Goal: Information Seeking & Learning: Learn about a topic

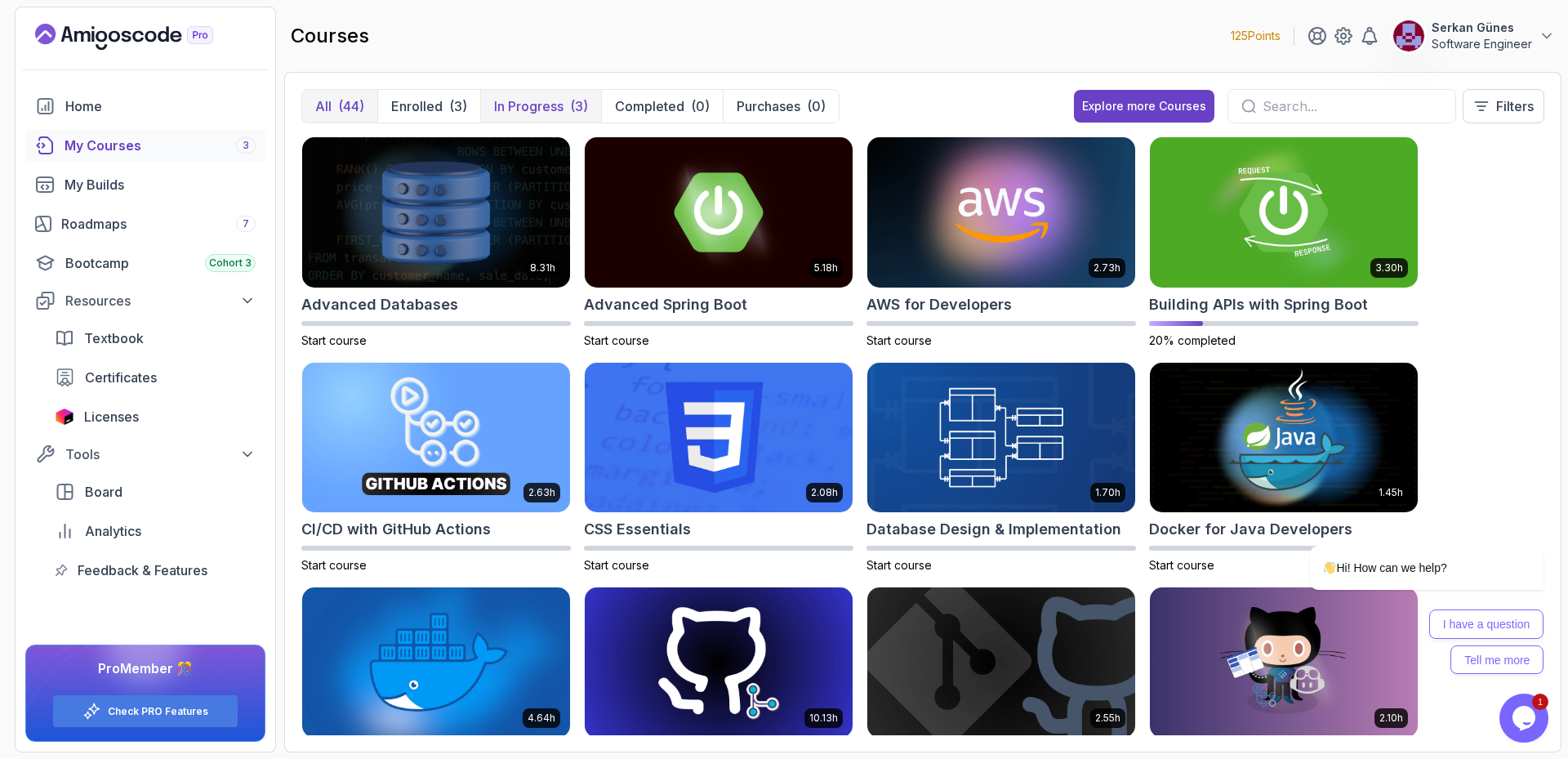
click at [559, 113] on p "In Progress" at bounding box center [529, 106] width 70 height 20
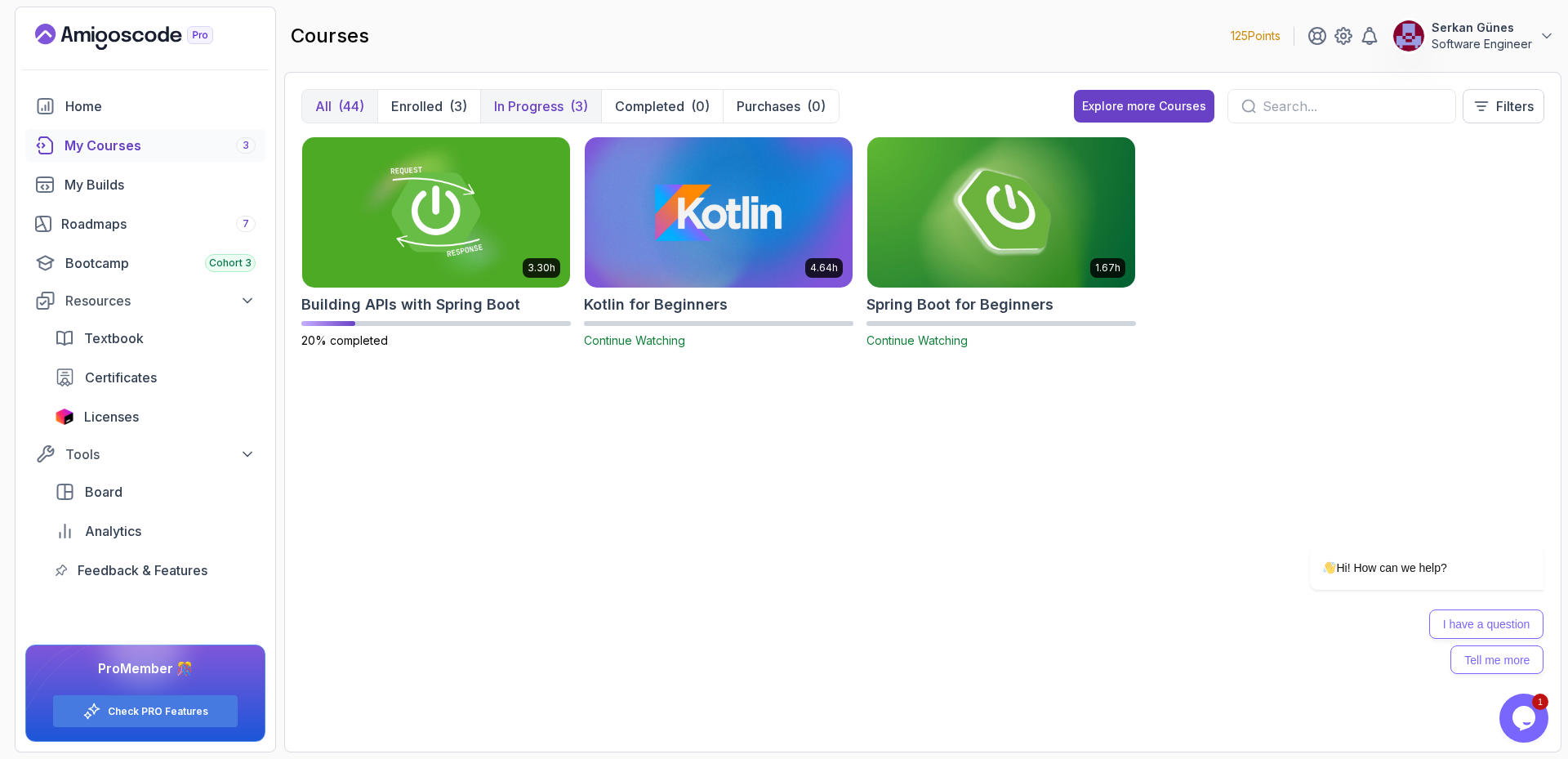
click at [329, 112] on p "All" at bounding box center [324, 106] width 17 height 20
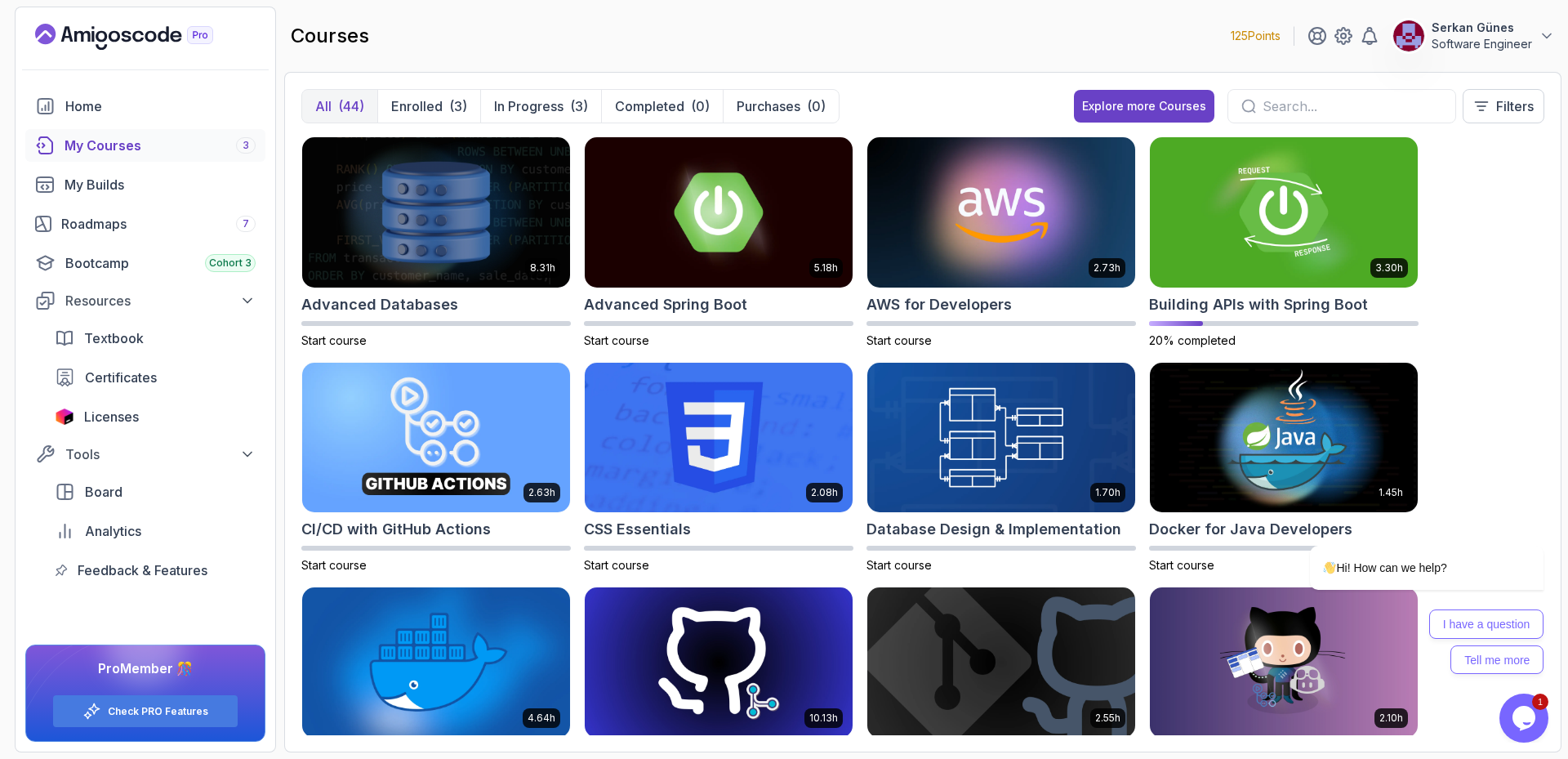
click at [1059, 50] on div "courses 125 Points Serkan Günes Software Engineer" at bounding box center [923, 35] width 1277 height 59
click at [1256, 231] on img at bounding box center [1284, 211] width 281 height 157
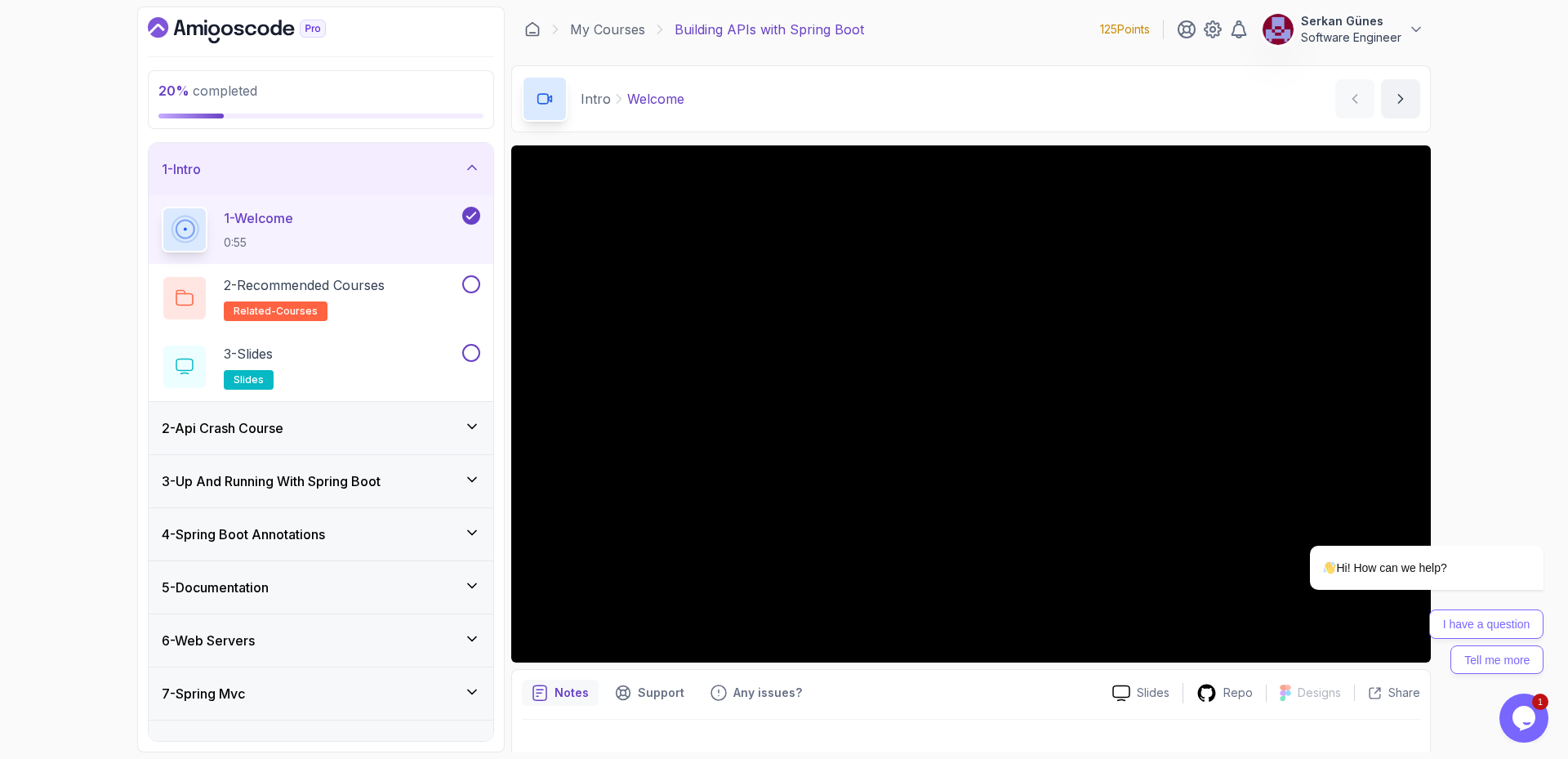
scroll to position [23, 0]
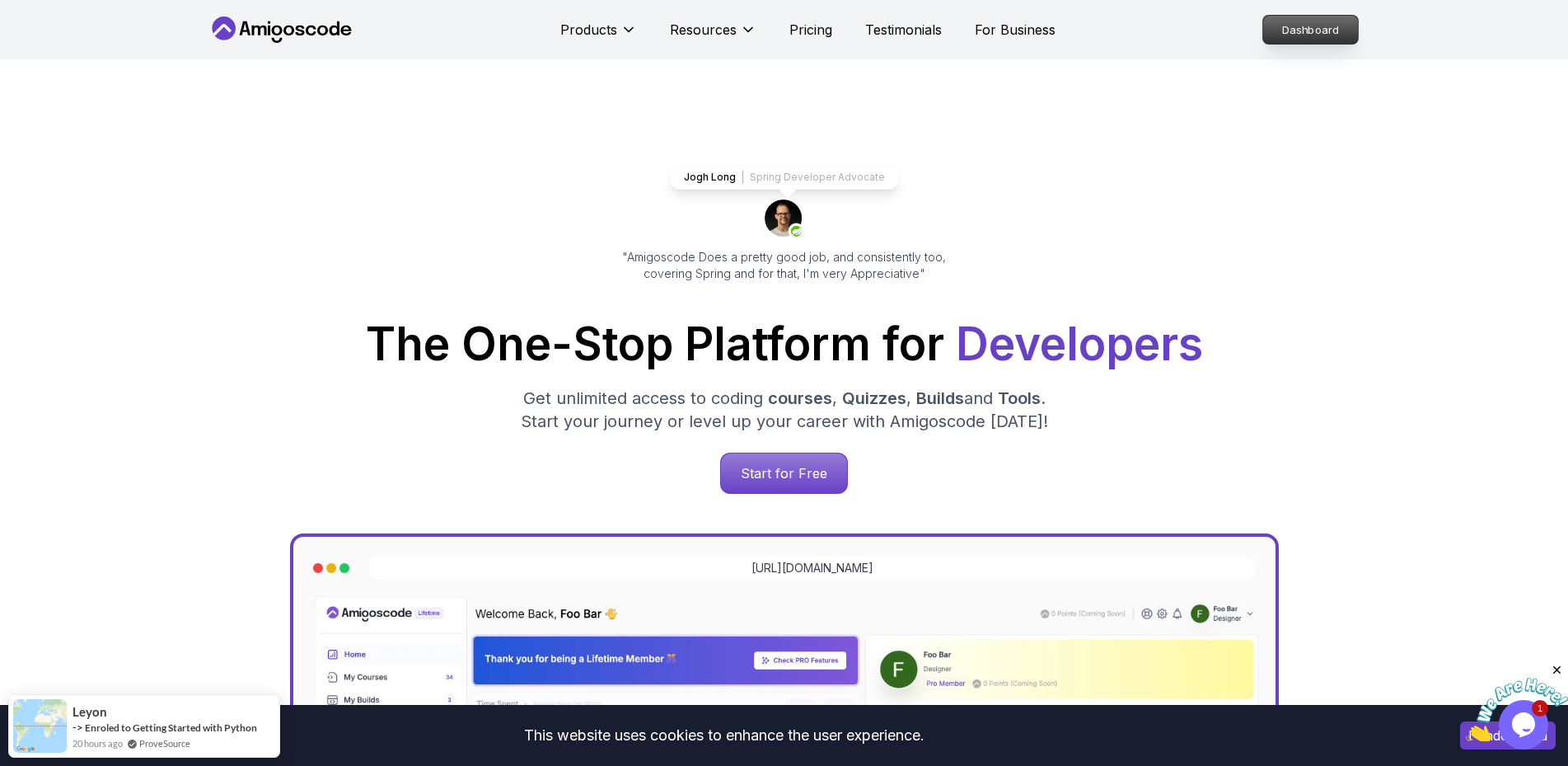
click at [1327, 23] on p "Dashboard" at bounding box center [1311, 30] width 95 height 28
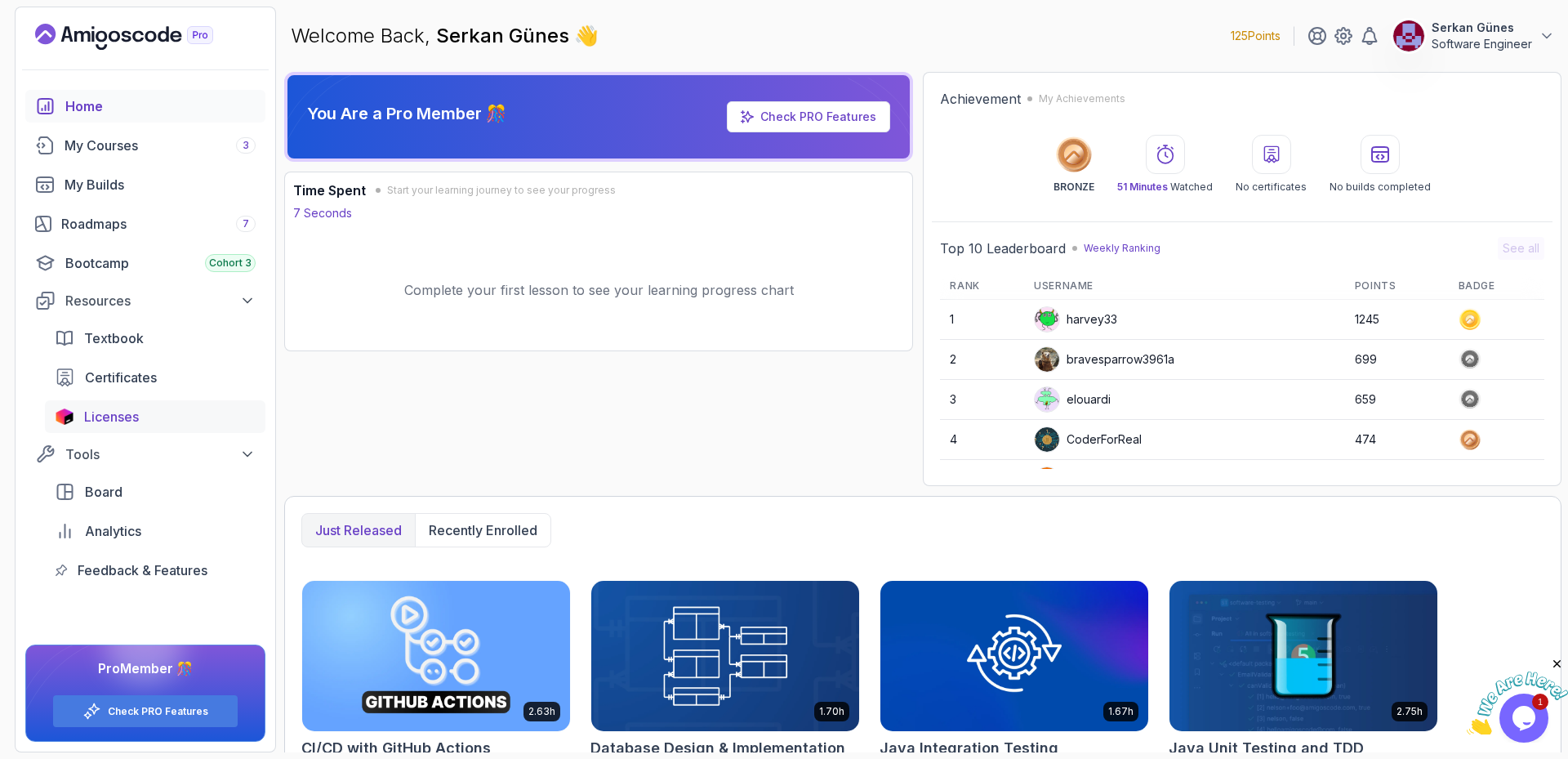
click at [140, 412] on div "Licenses" at bounding box center [169, 416] width 171 height 20
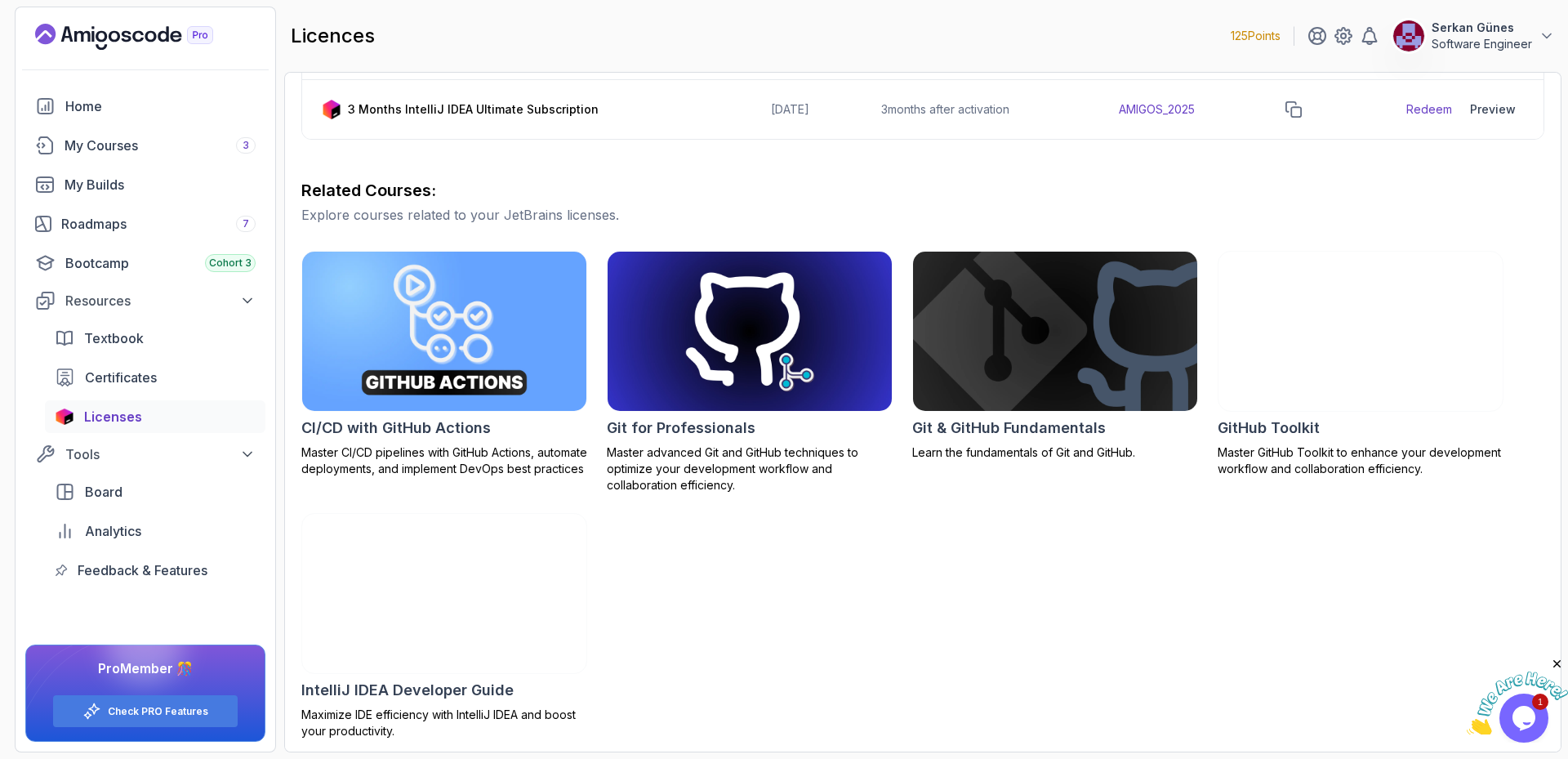
scroll to position [328, 0]
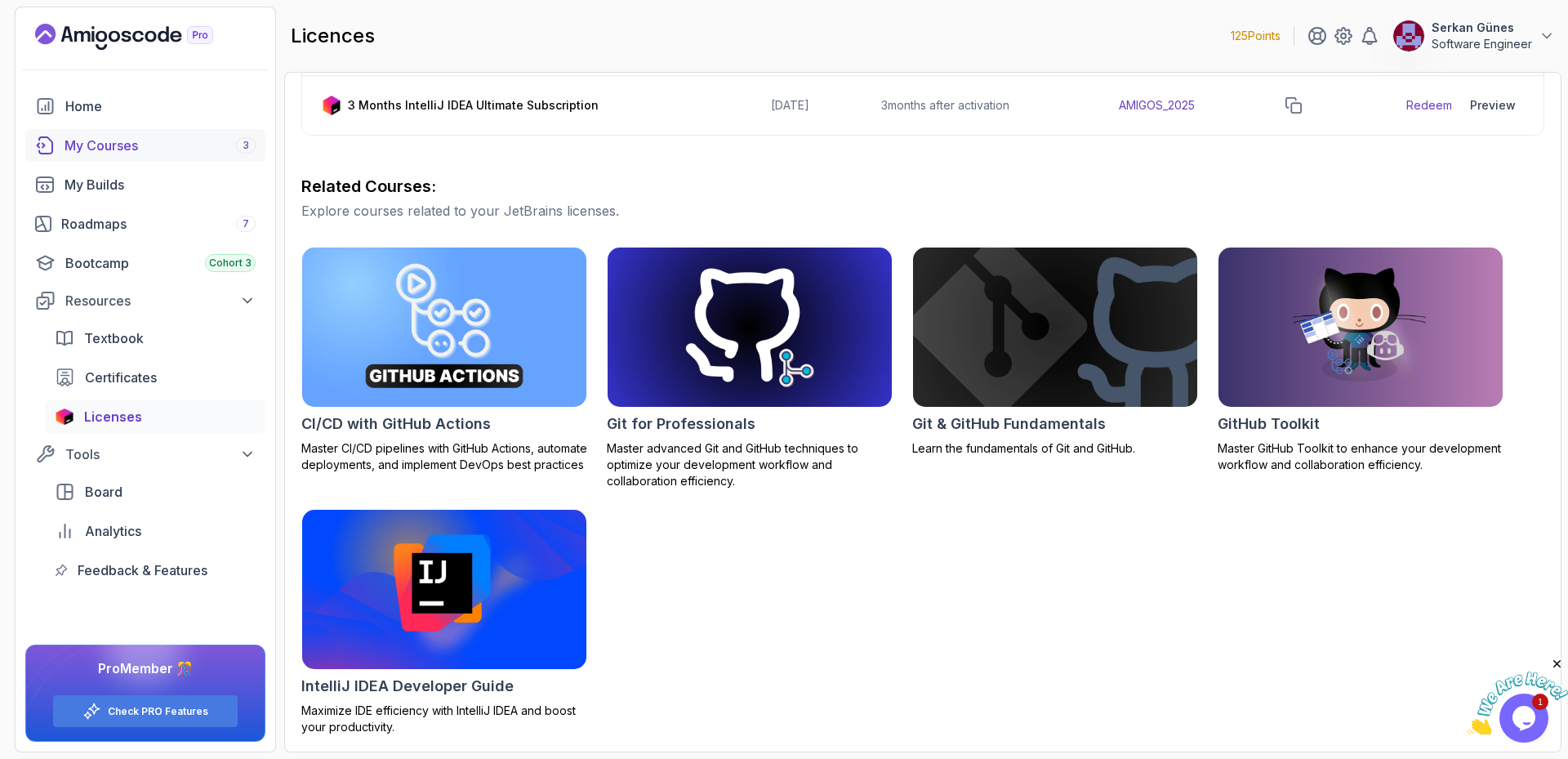
click at [133, 155] on div "My Courses 3" at bounding box center [159, 145] width 191 height 20
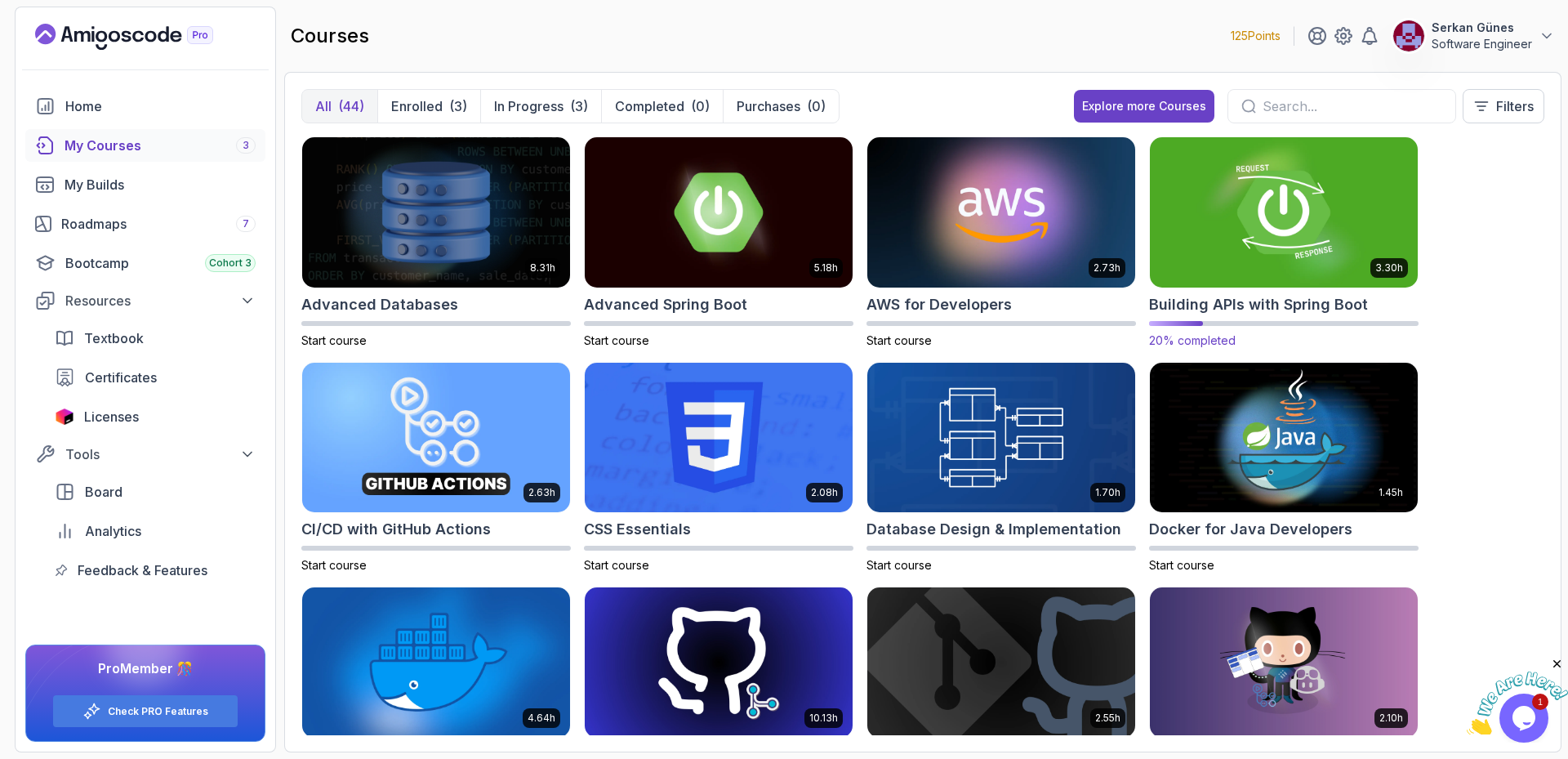
click at [1277, 264] on img at bounding box center [1284, 211] width 281 height 157
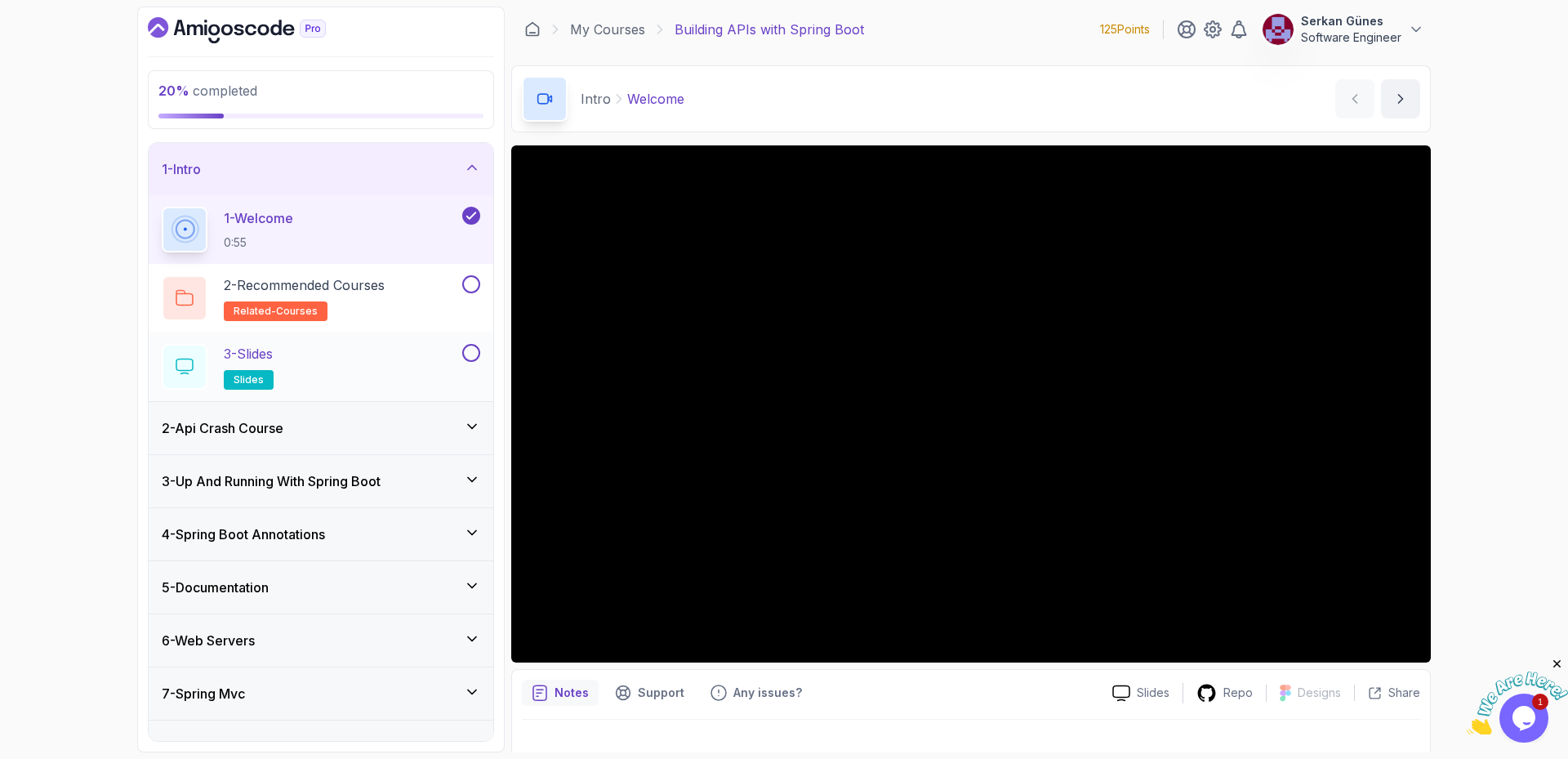
click at [266, 380] on p "slides" at bounding box center [249, 379] width 50 height 20
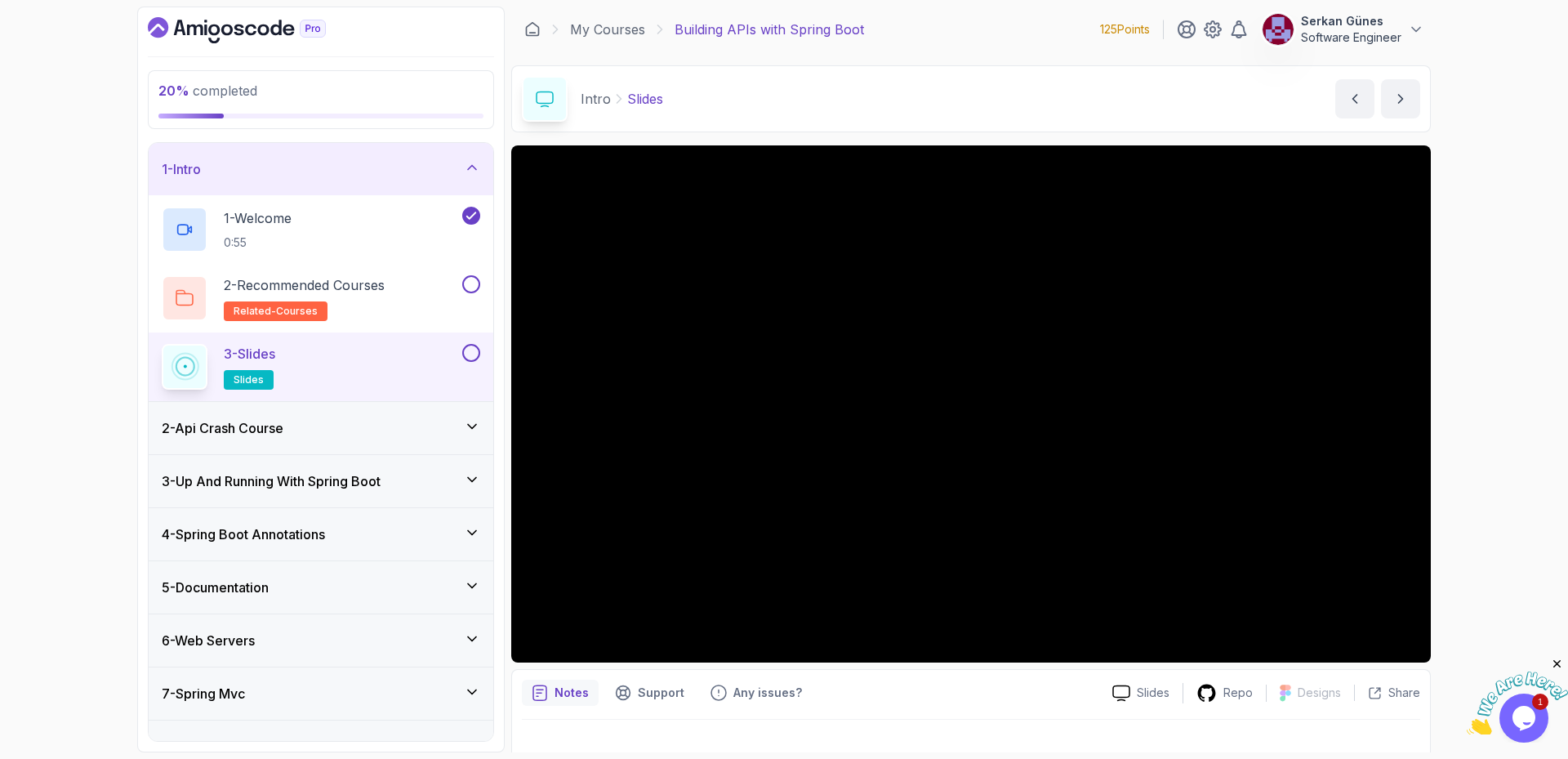
click at [97, 378] on div "20 % completed 1 - Intro 1 - Welcome 0:55 2 - Recommended Courses related-cours…" at bounding box center [784, 379] width 1568 height 759
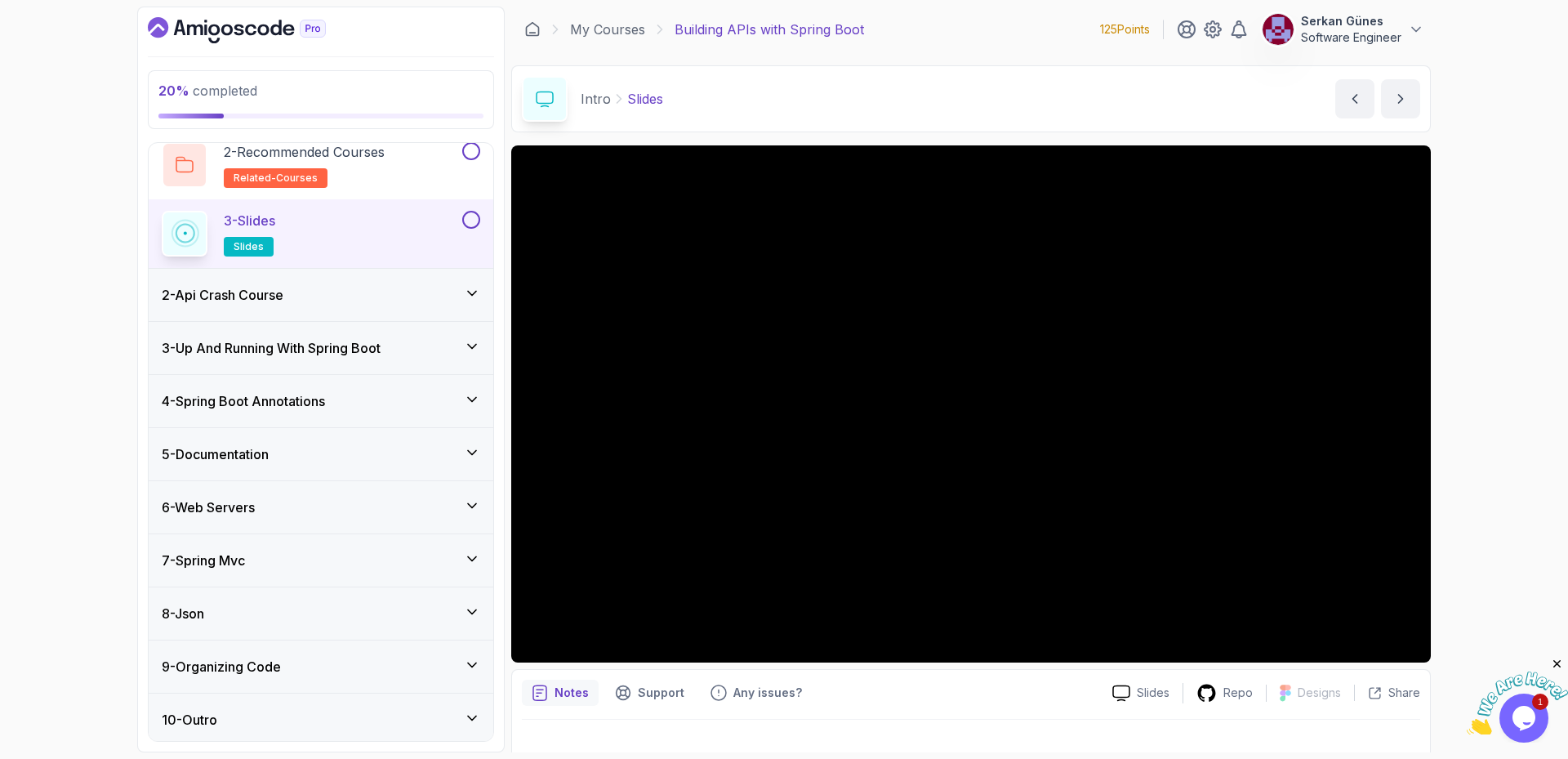
scroll to position [138, 0]
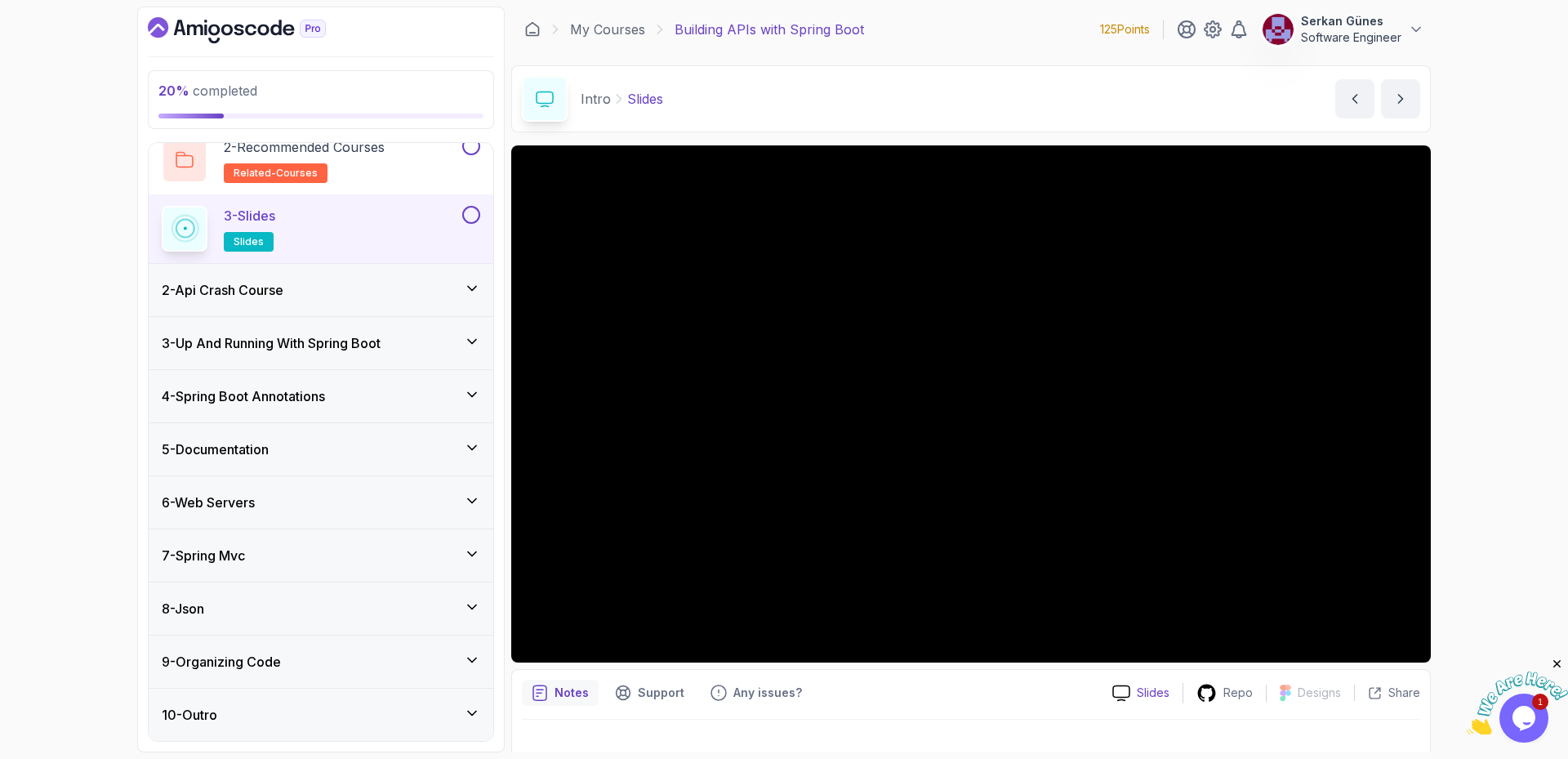
click at [1129, 698] on icon at bounding box center [1122, 693] width 17 height 15
click at [1222, 688] on div "Repo" at bounding box center [1224, 693] width 83 height 20
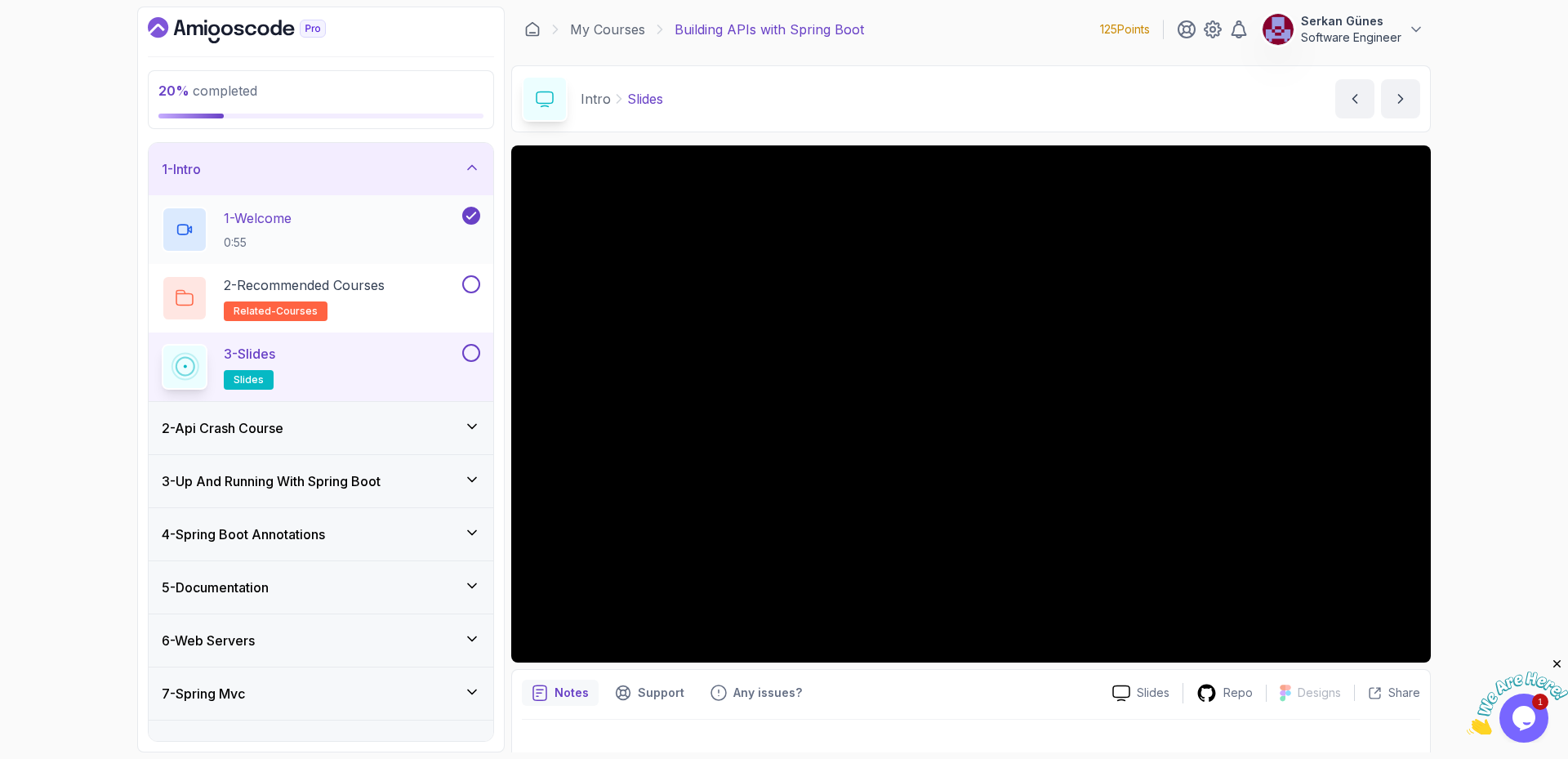
click at [317, 219] on div "1 - Welcome 0:55" at bounding box center [310, 229] width 297 height 46
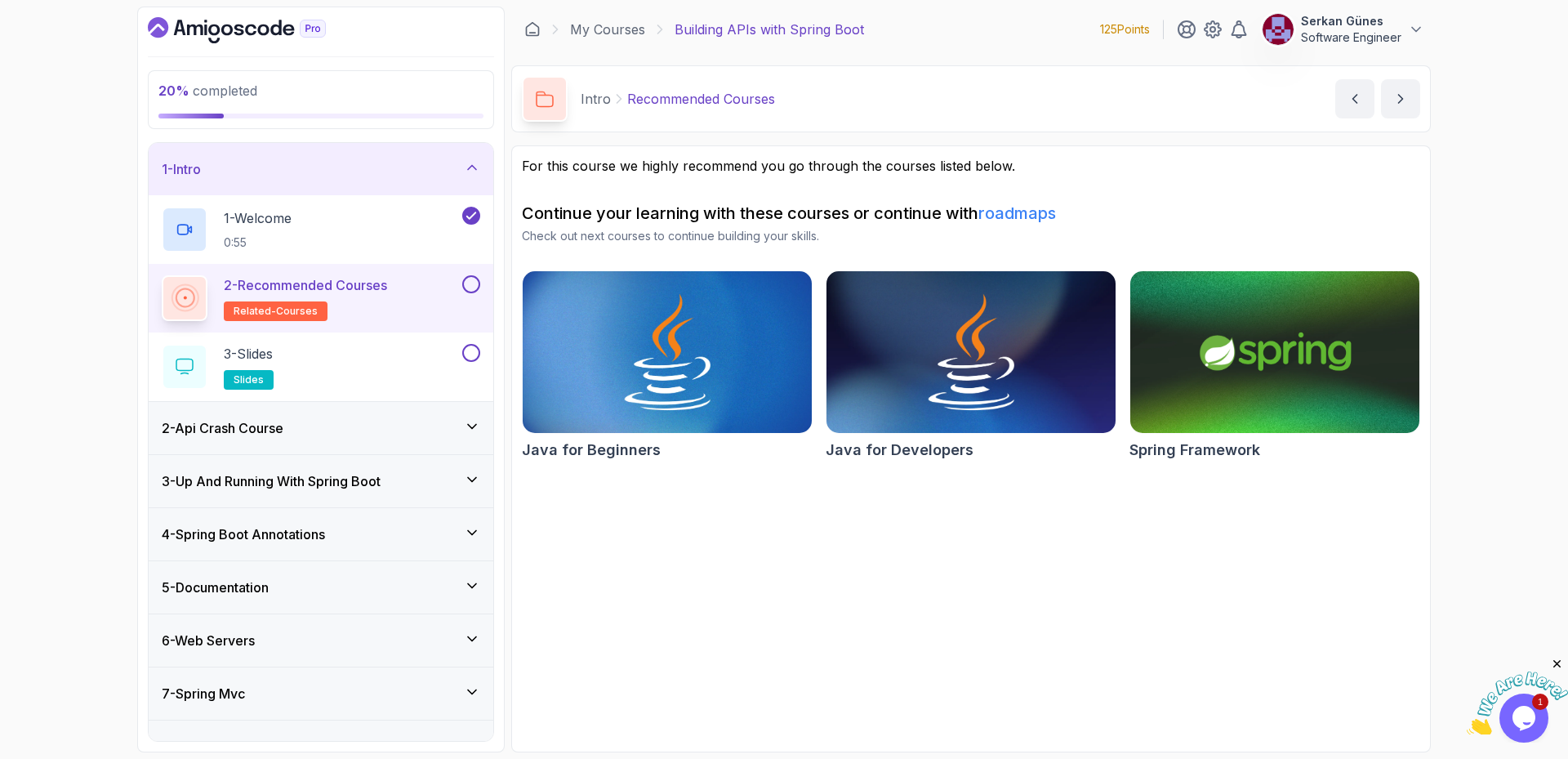
click at [432, 313] on div "2 - Recommended Courses related-courses" at bounding box center [310, 298] width 297 height 46
click at [429, 363] on div "3 - Slides slides" at bounding box center [310, 366] width 297 height 46
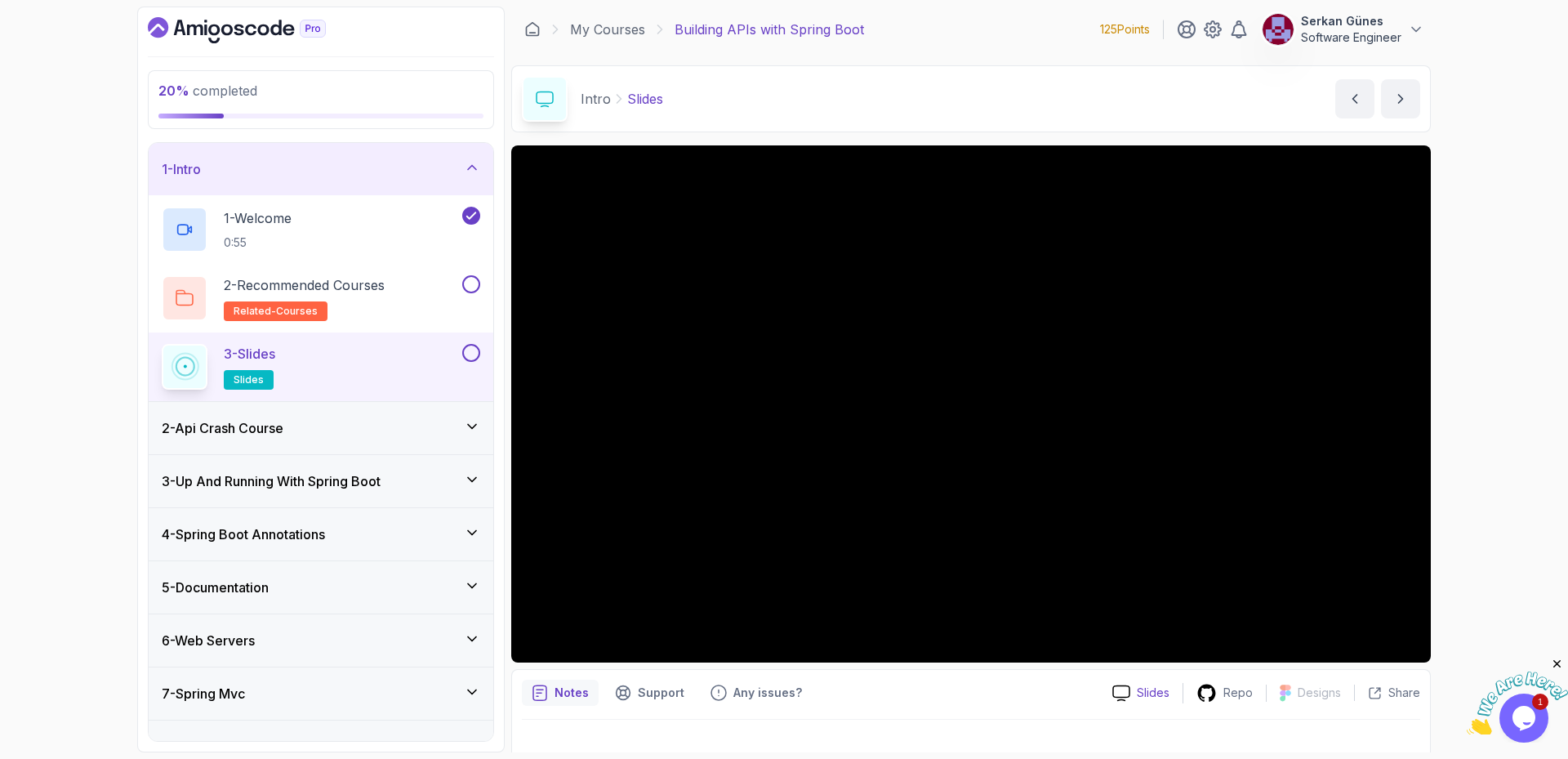
click at [1130, 695] on icon at bounding box center [1121, 693] width 18 height 17
click at [468, 347] on button at bounding box center [470, 352] width 18 height 18
click at [476, 272] on div "2 - Recommended Courses related-courses" at bounding box center [321, 298] width 345 height 69
click at [476, 285] on button at bounding box center [470, 284] width 18 height 18
click at [340, 428] on div "2 - Api Crash Course" at bounding box center [321, 427] width 318 height 20
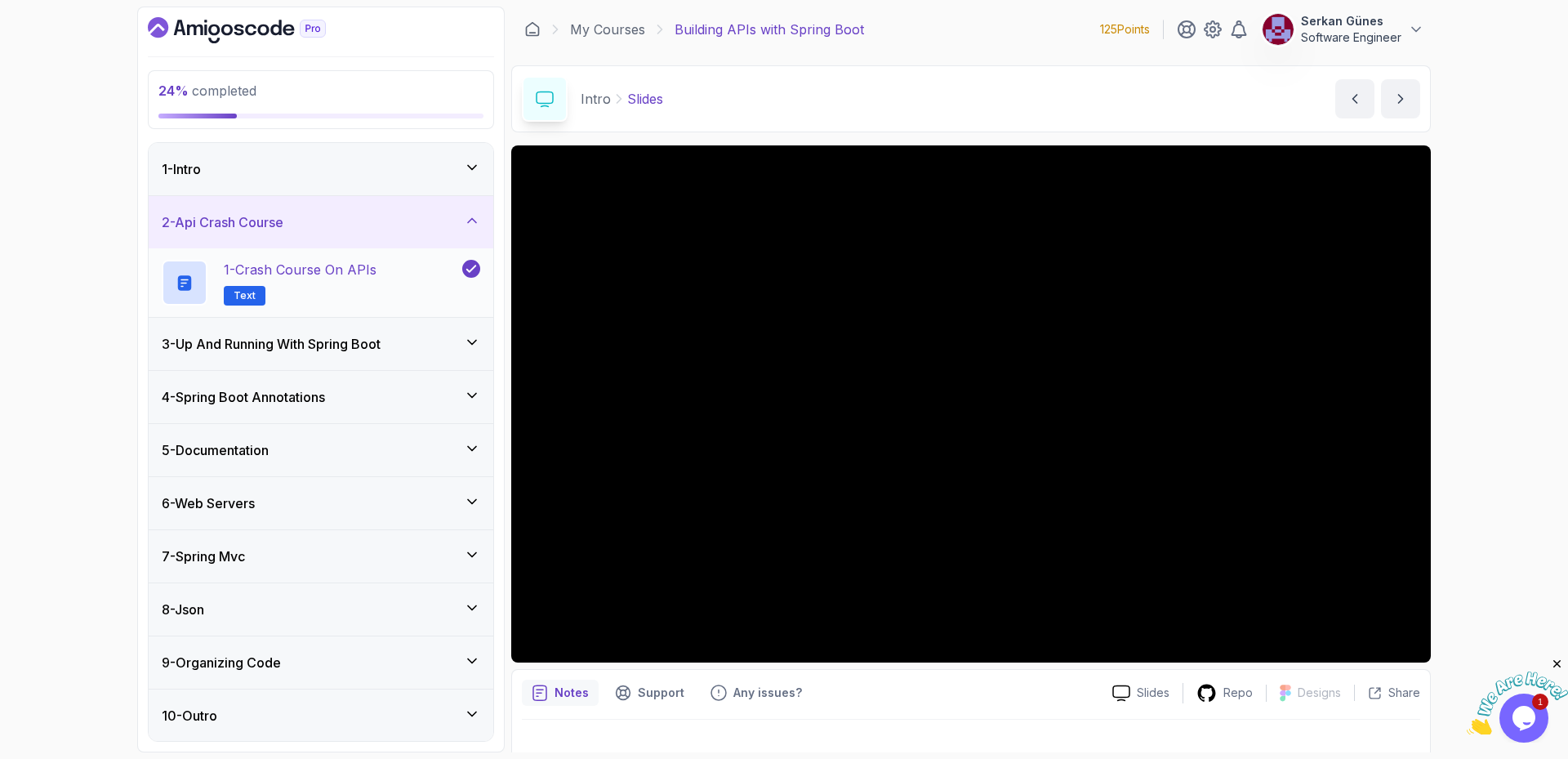
click at [388, 276] on div "1 - Crash Course on APIs Text" at bounding box center [310, 282] width 297 height 46
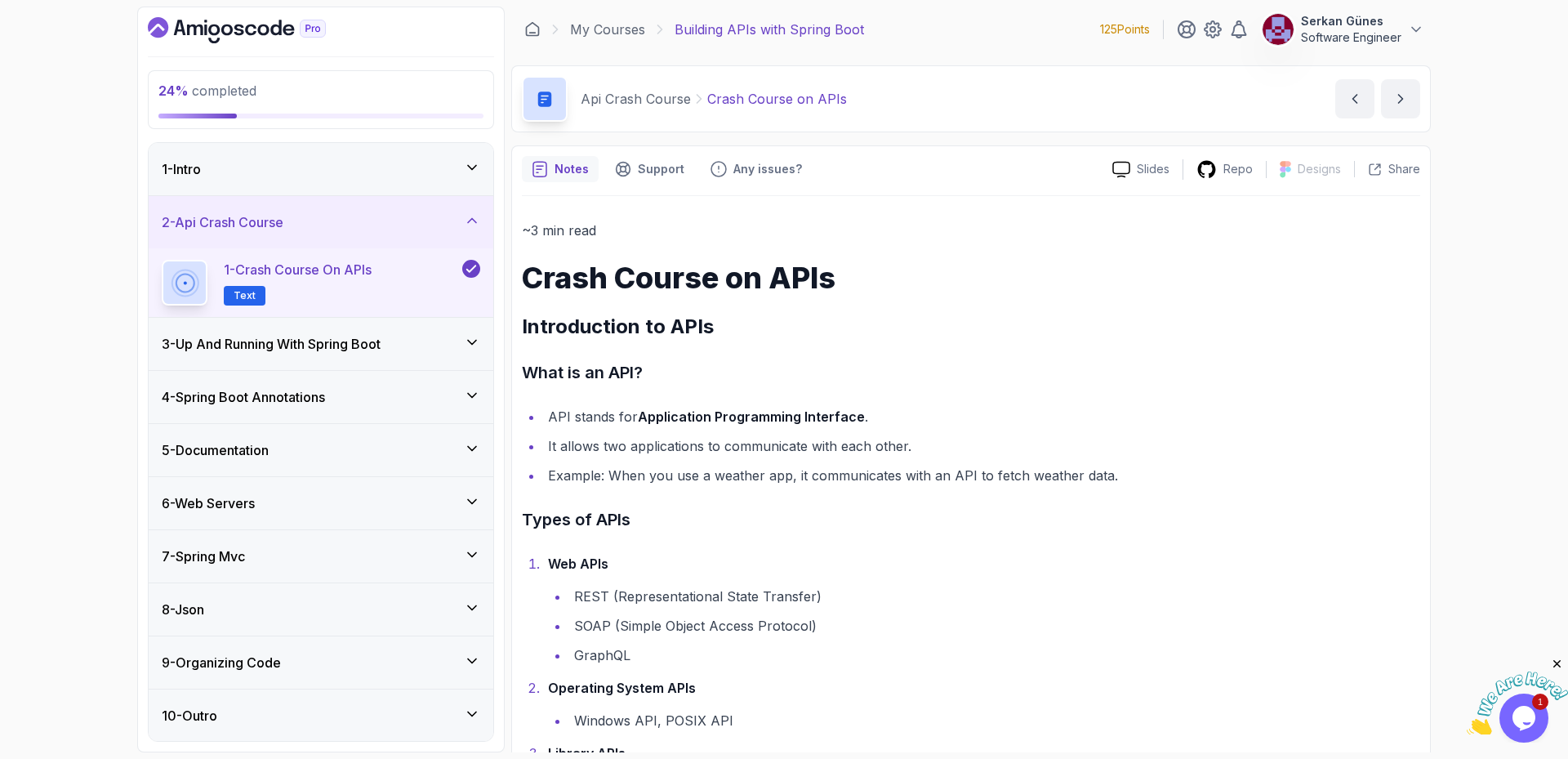
click at [250, 294] on span "Text" at bounding box center [245, 296] width 22 height 13
click at [372, 280] on h2 "1 - Crash Course on APIs Text" at bounding box center [297, 282] width 148 height 46
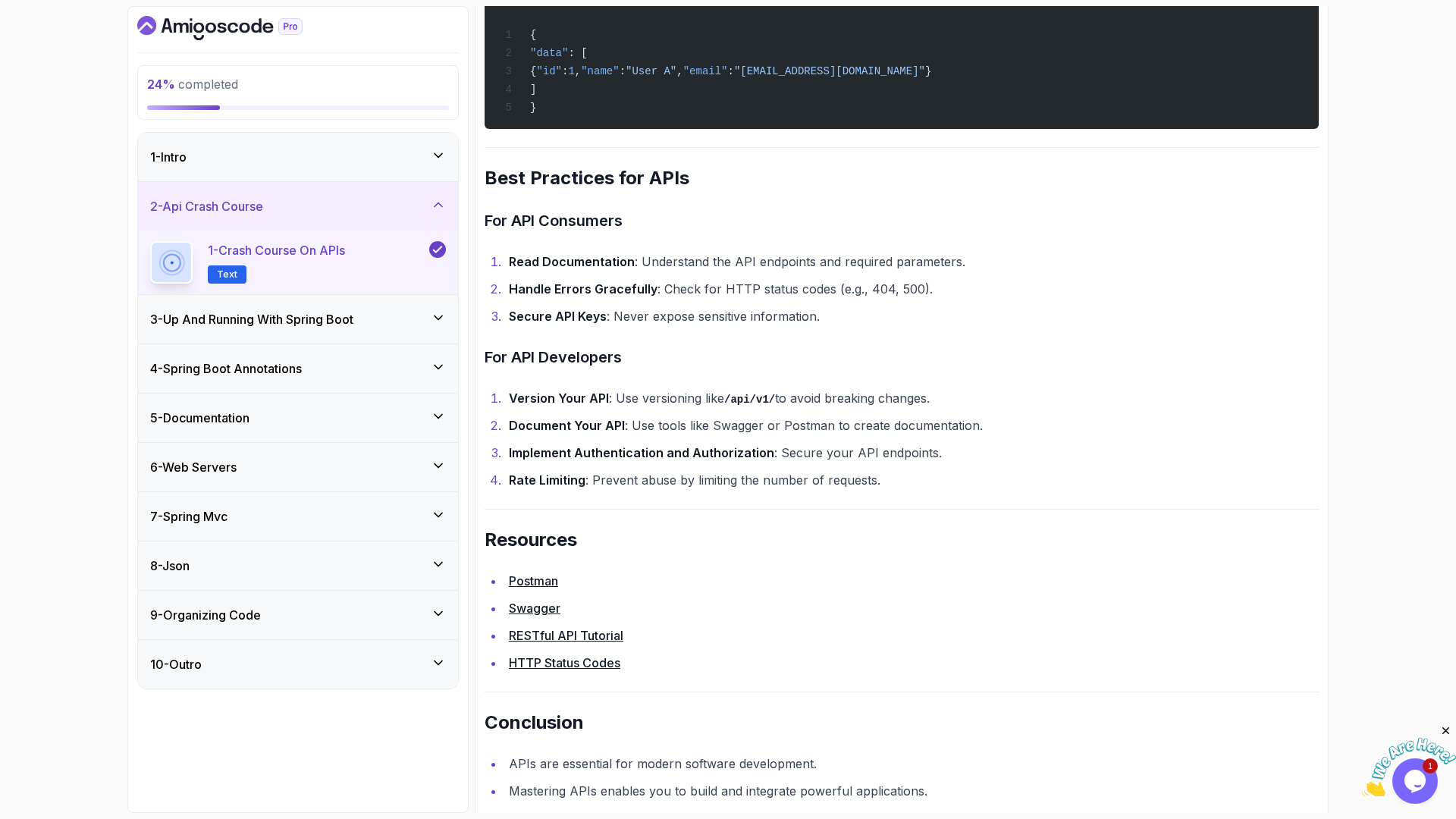
scroll to position [2986, 0]
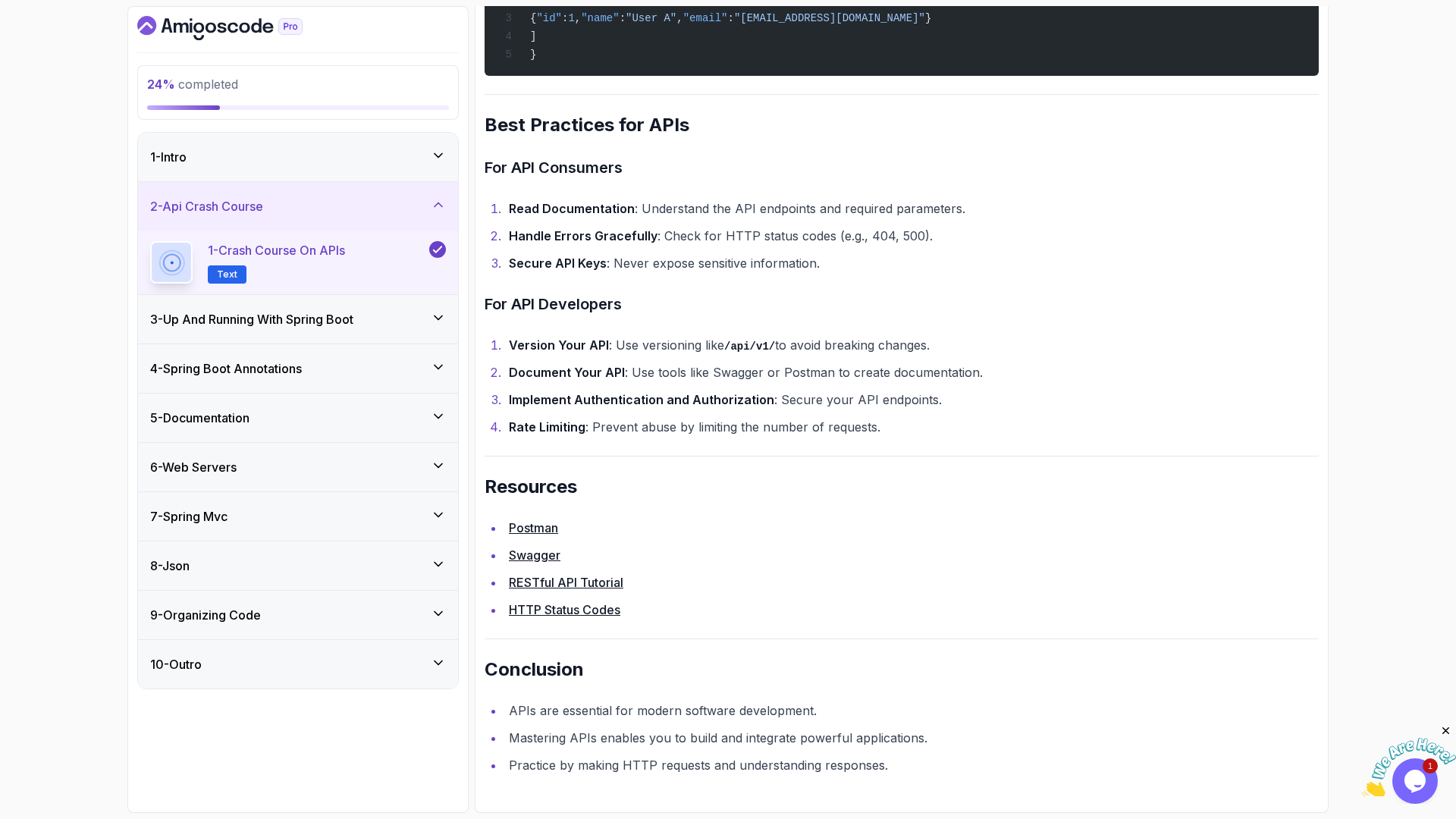
click at [431, 320] on icon at bounding box center [438, 318] width 16 height 16
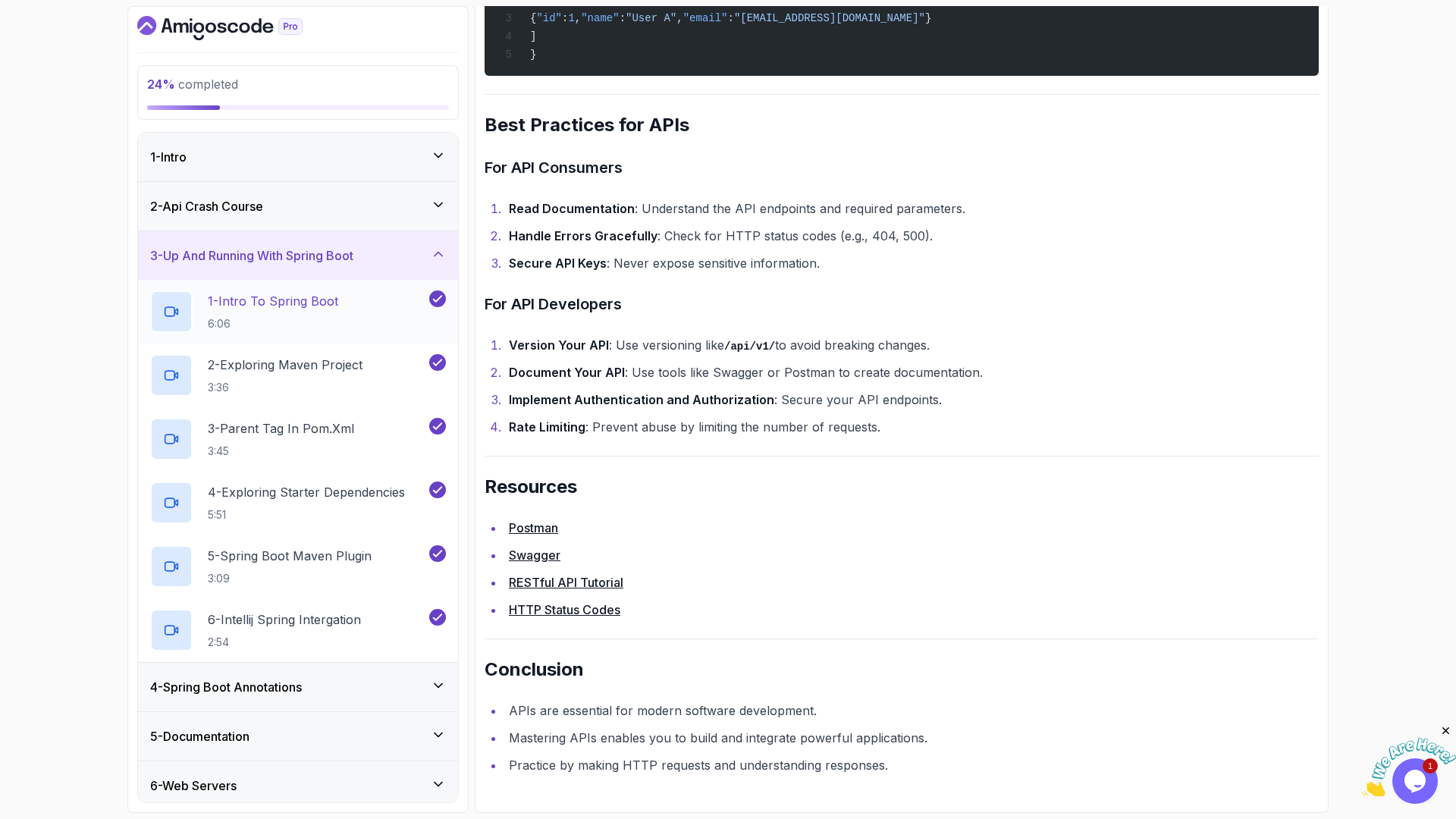
click at [321, 317] on p "6:06" at bounding box center [272, 324] width 131 height 16
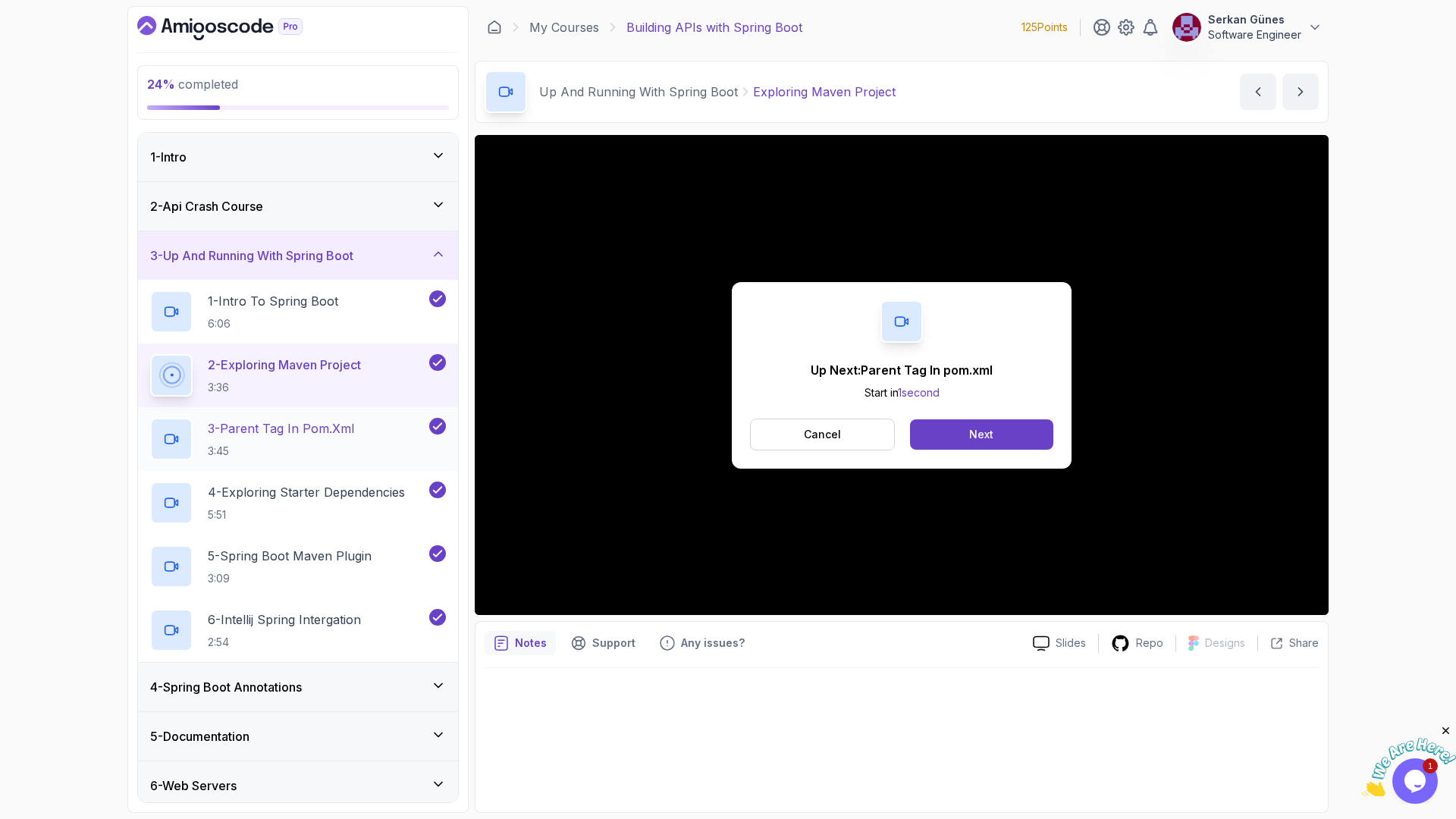
click at [279, 454] on p "3:45" at bounding box center [280, 451] width 146 height 16
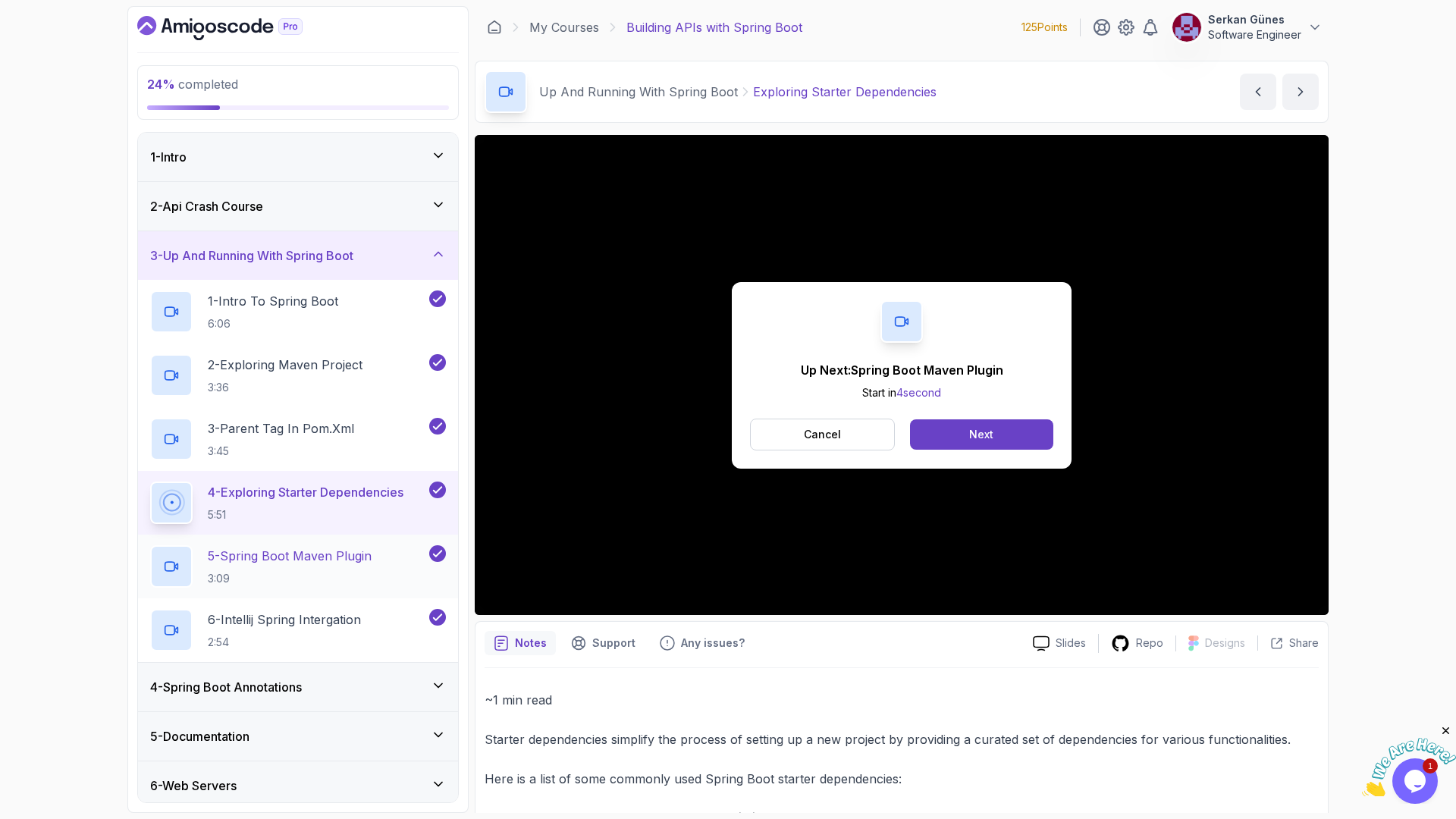
click at [310, 560] on p "5 - Spring Boot Maven Plugin" at bounding box center [289, 555] width 163 height 18
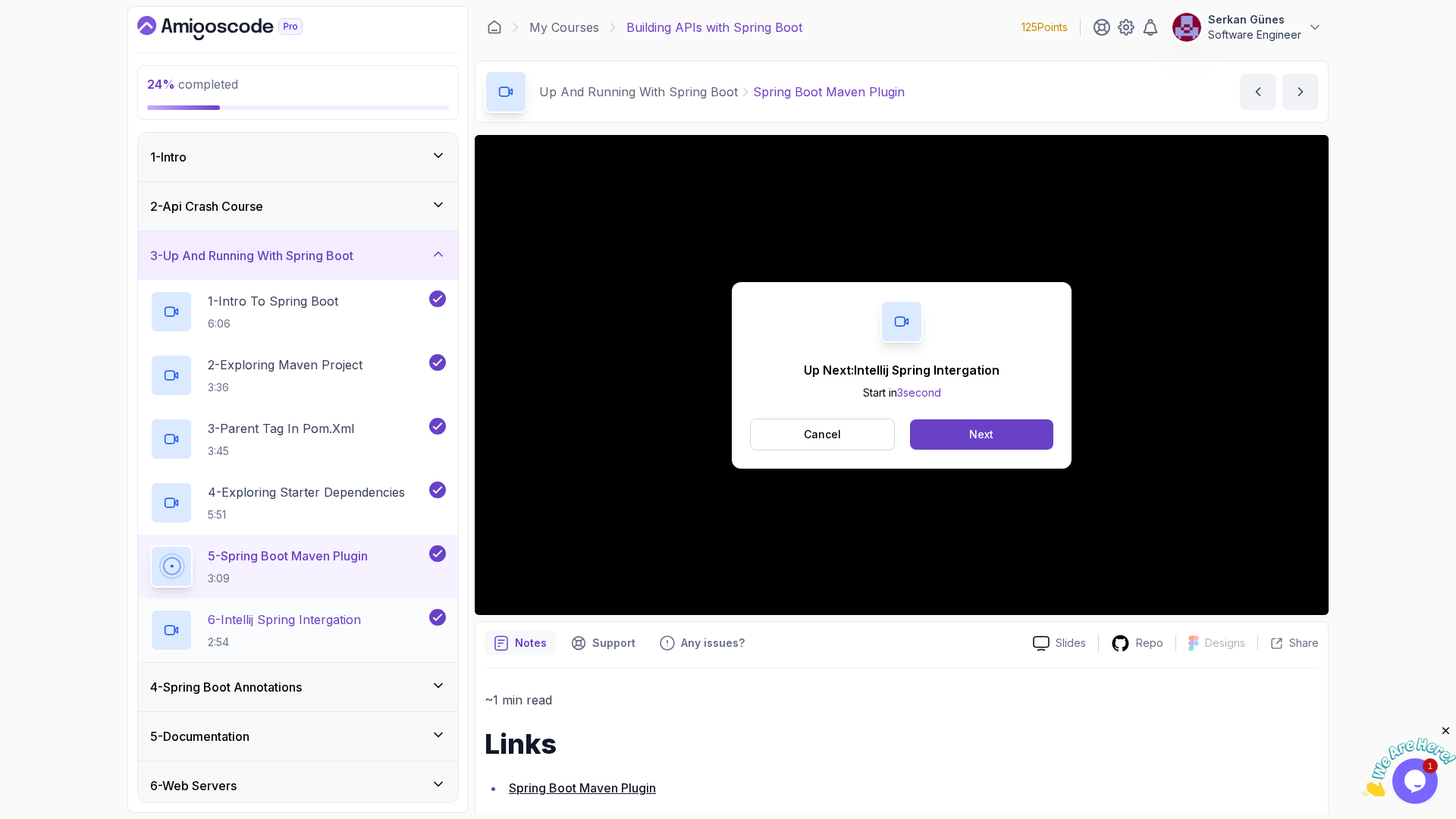
click at [284, 618] on p "6 - Intellij Spring Intergation" at bounding box center [284, 619] width 153 height 18
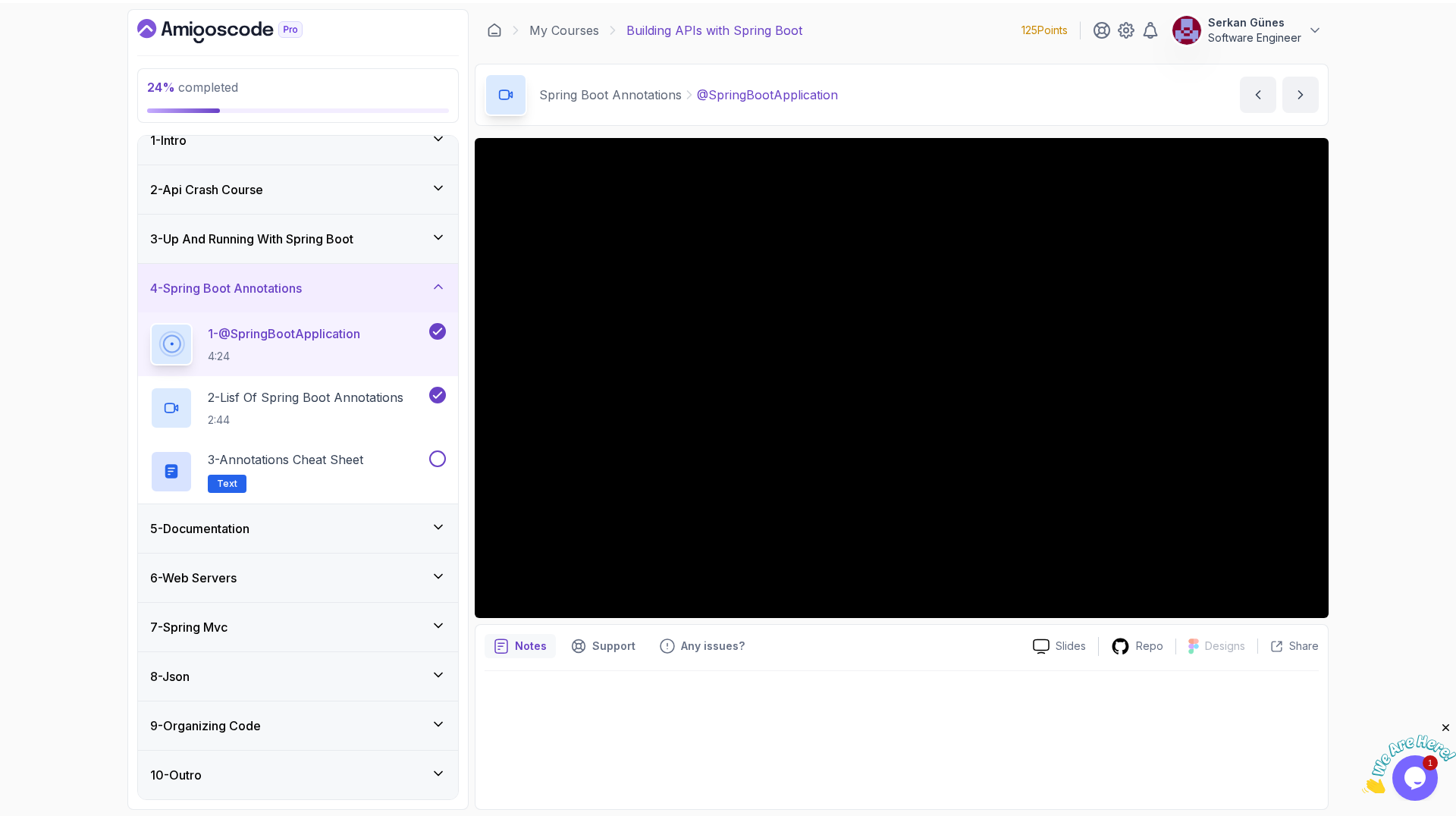
scroll to position [14, 0]
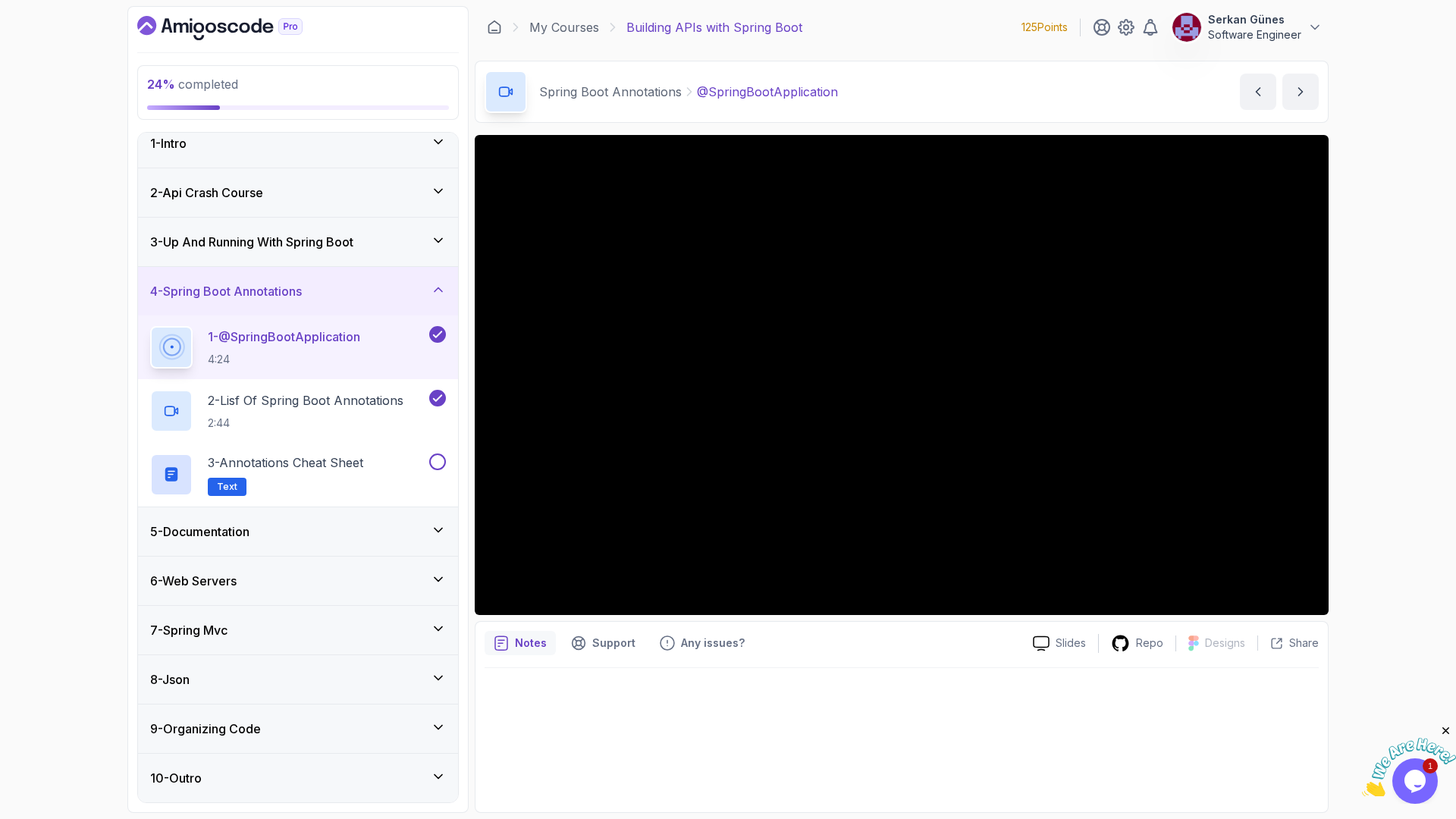
click at [378, 345] on div "1 - @SpringBootApplication 4:24" at bounding box center [288, 347] width 276 height 42
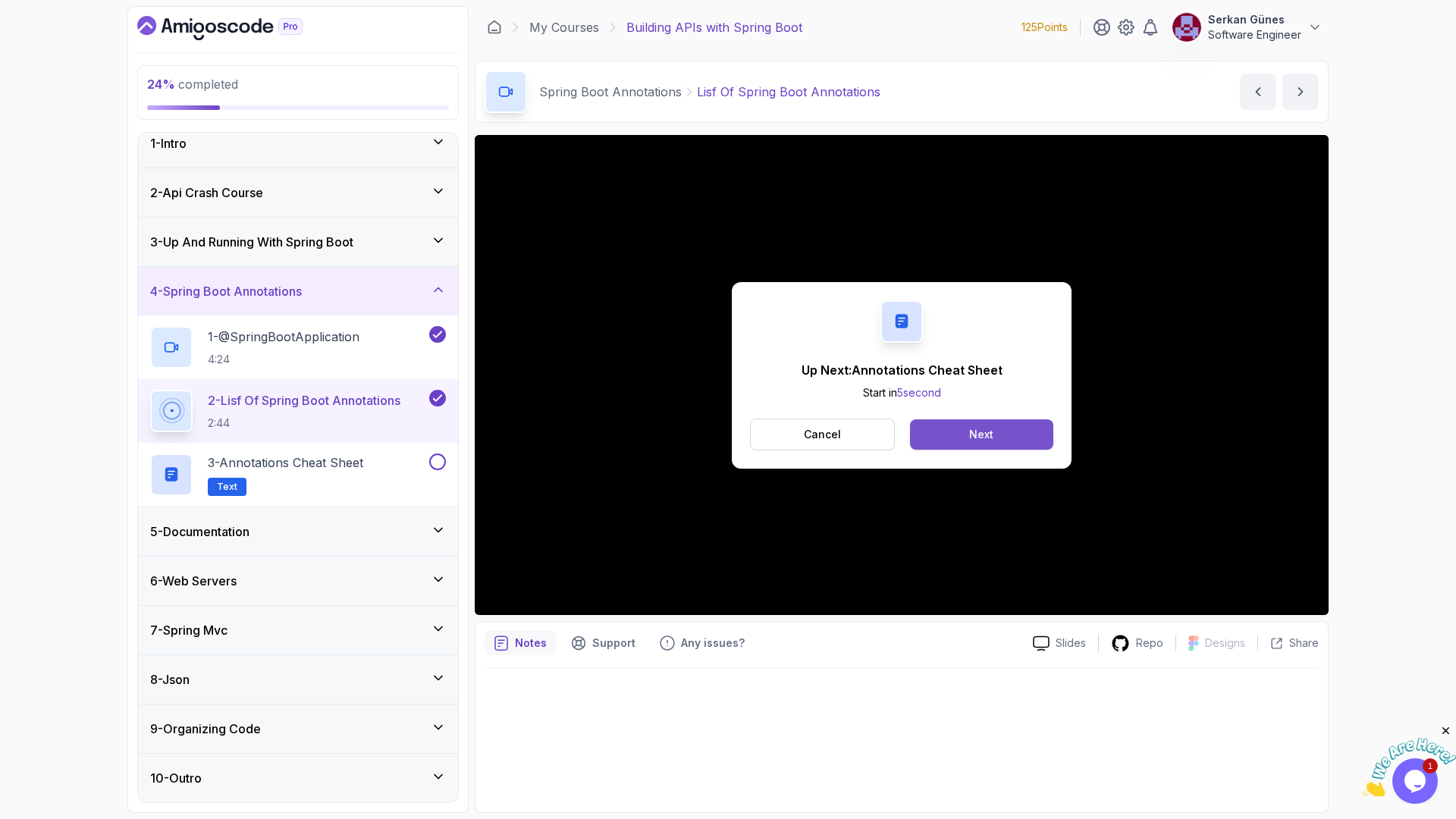
click at [1005, 424] on button "Next" at bounding box center [982, 434] width 144 height 30
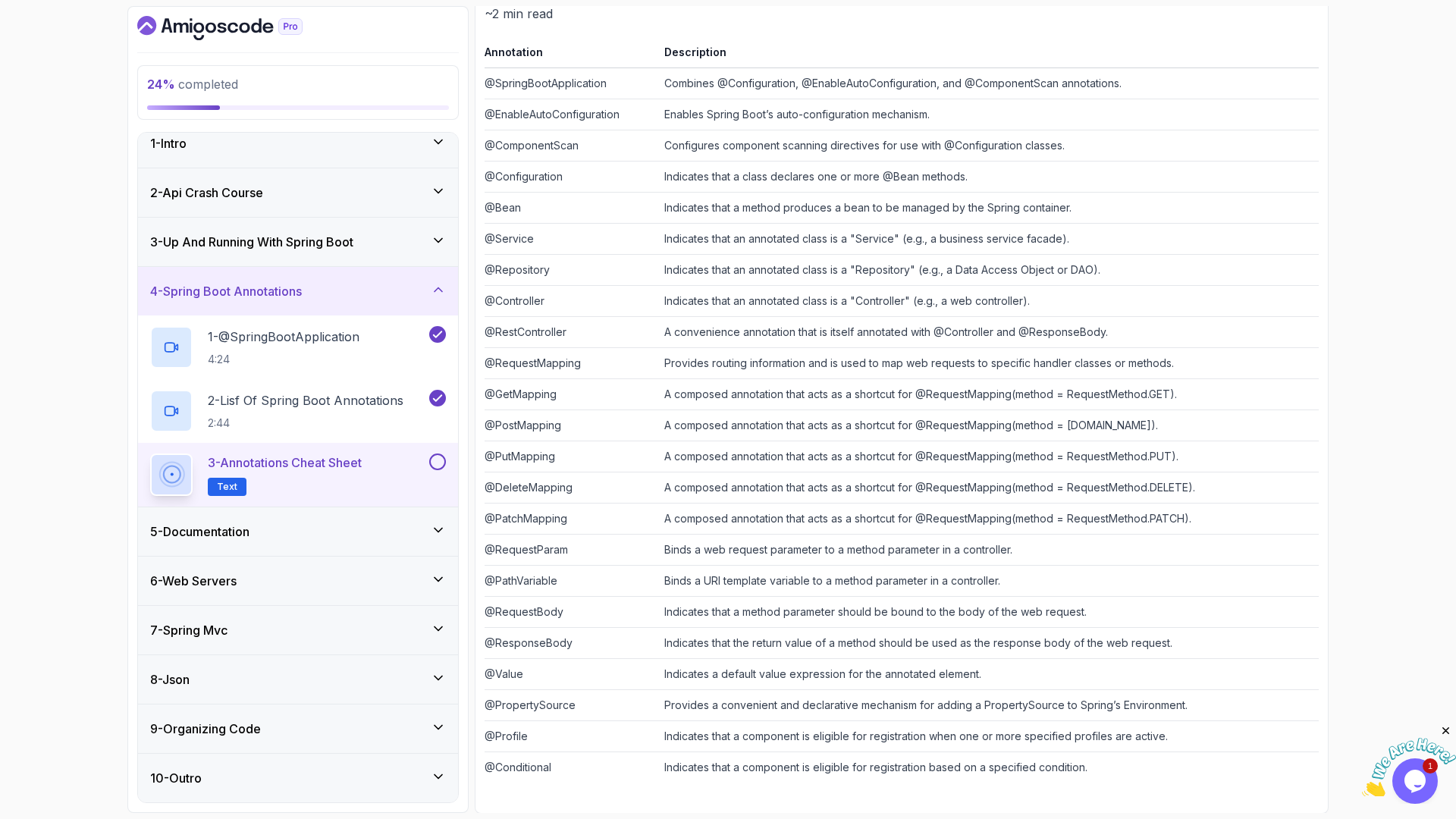
scroll to position [201, 0]
click at [437, 460] on button at bounding box center [437, 462] width 16 height 16
click at [1338, 328] on div "25 % completed 1 - Intro 2 - Api Crash Course 3 - Up And Running With Spring Bo…" at bounding box center [728, 409] width 1456 height 819
click at [1350, 387] on div "25 % completed 1 - Intro 2 - Api Crash Course 3 - Up And Running With Spring Bo…" at bounding box center [728, 409] width 1456 height 819
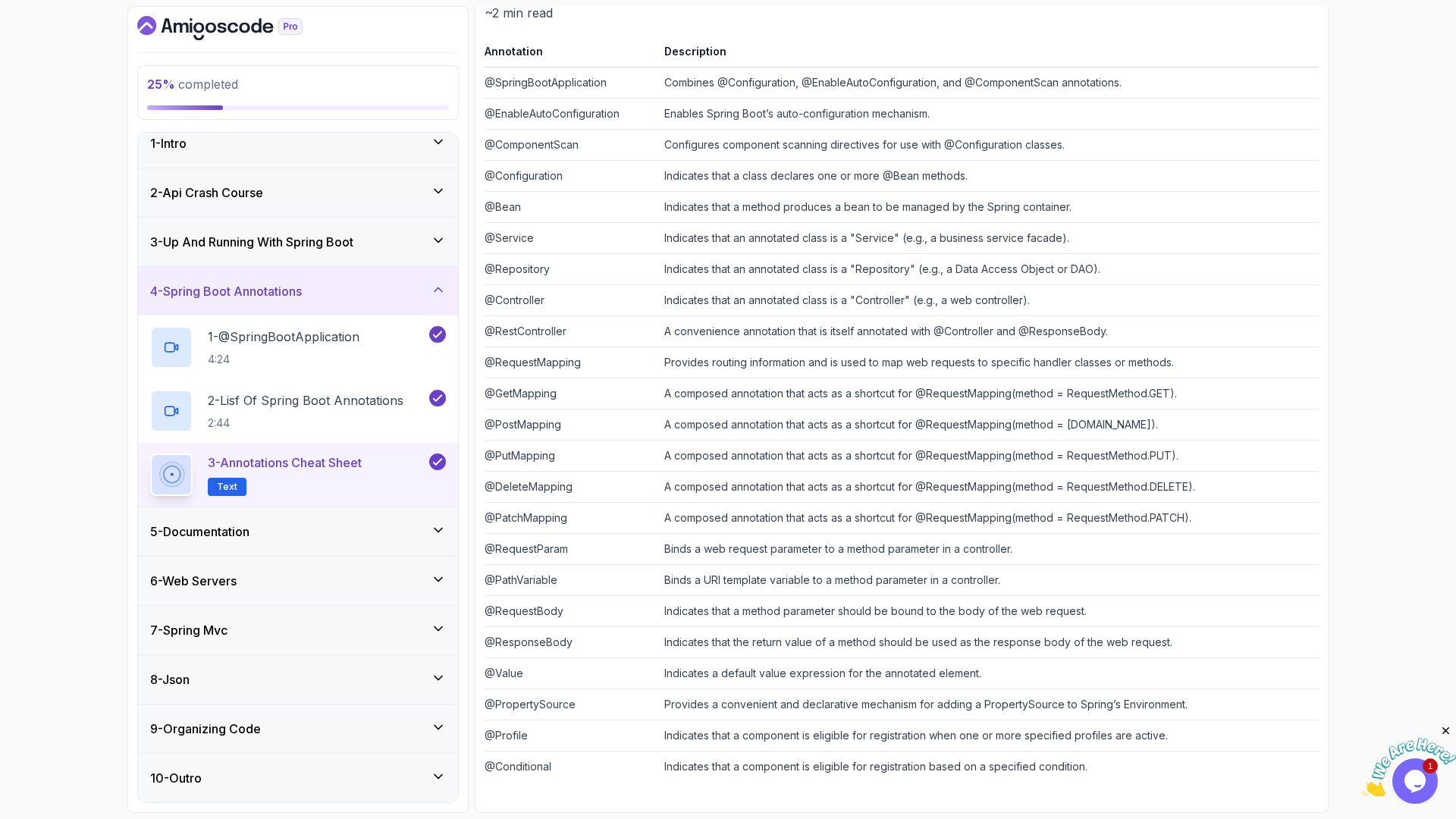
click at [1350, 387] on div "25 % completed 1 - Intro 2 - Api Crash Course 3 - Up And Running With Spring Bo…" at bounding box center [728, 409] width 1456 height 819
click at [250, 527] on h3 "5 - Documentation" at bounding box center [200, 531] width 99 height 18
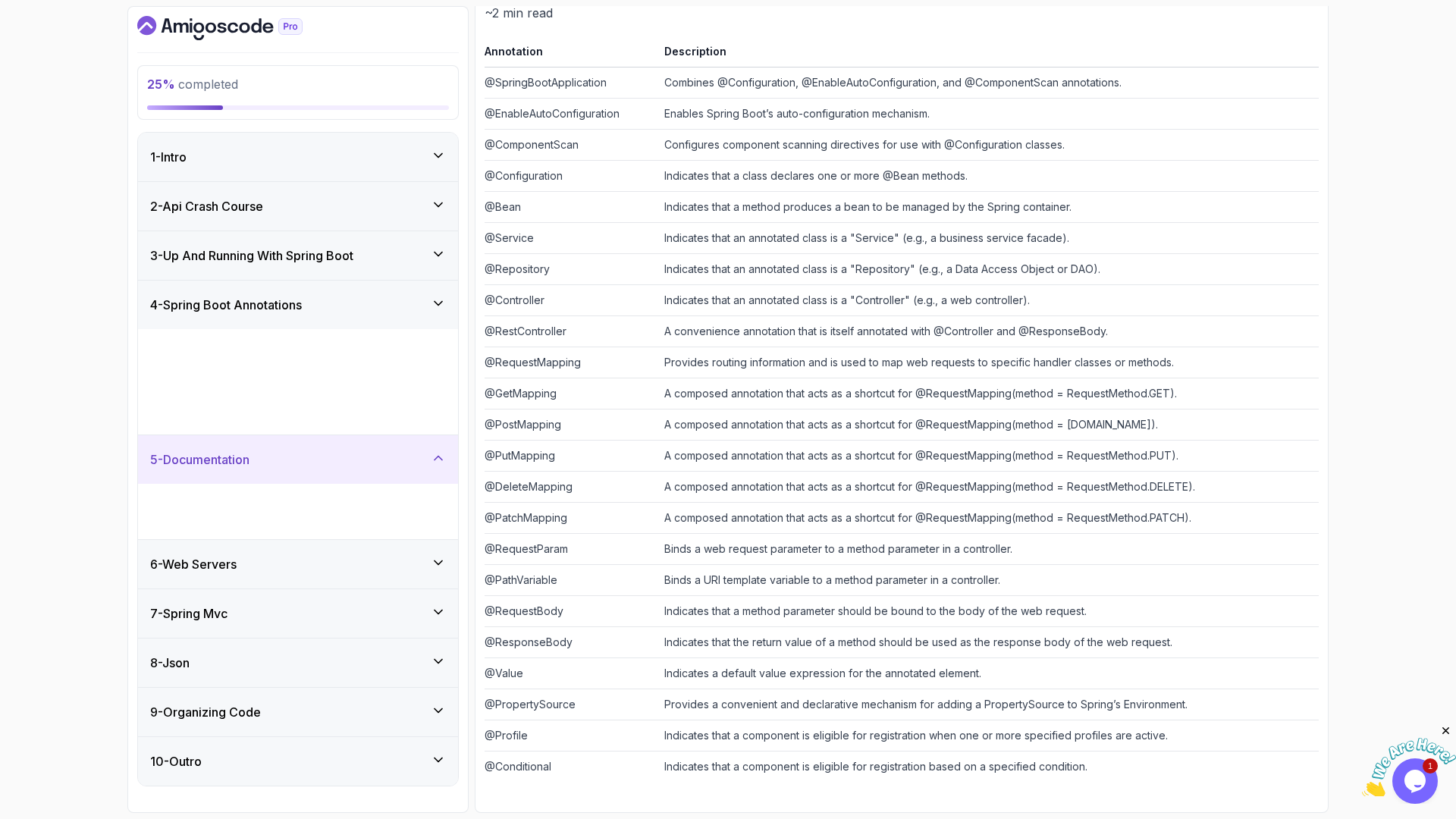
scroll to position [0, 0]
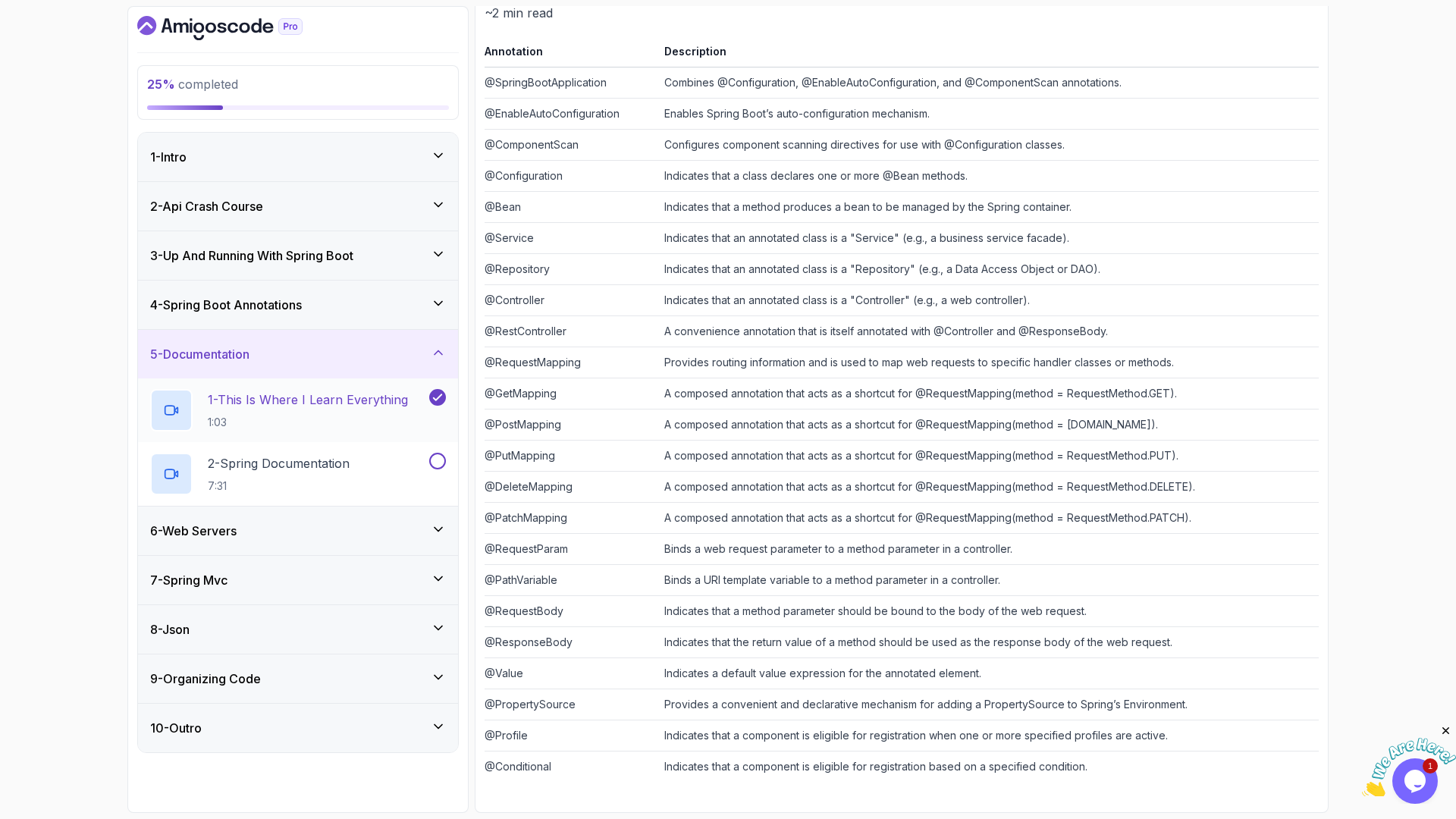
click at [334, 387] on div "1 - This Is Where I Learn Everything 1:03" at bounding box center [298, 411] width 320 height 64
click at [334, 405] on p "1 - This Is Where I Learn Everything" at bounding box center [308, 400] width 201 height 18
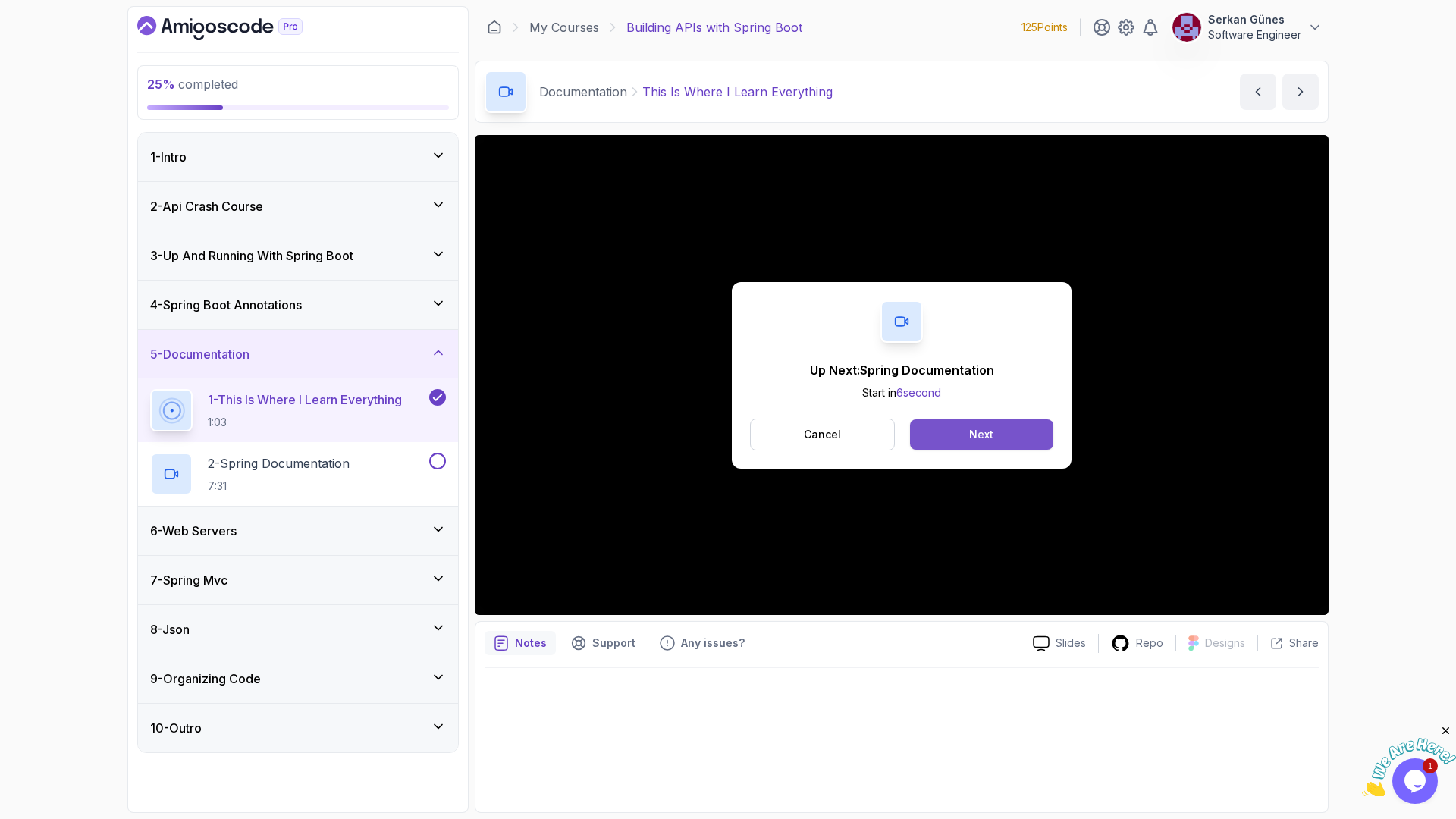
click at [987, 442] on div "Next" at bounding box center [981, 435] width 24 height 16
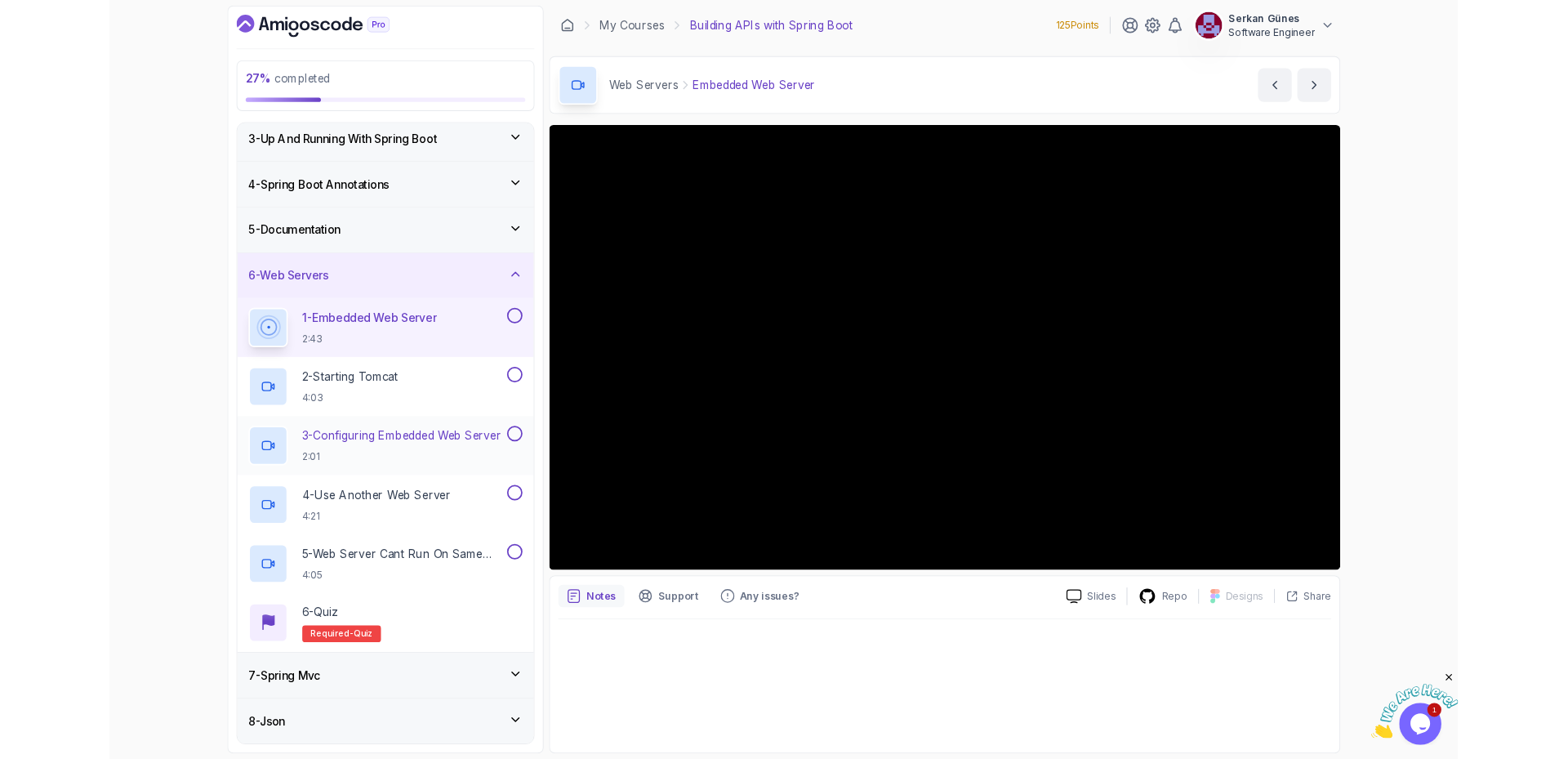
scroll to position [24, 0]
